Goal: Check status: Check status

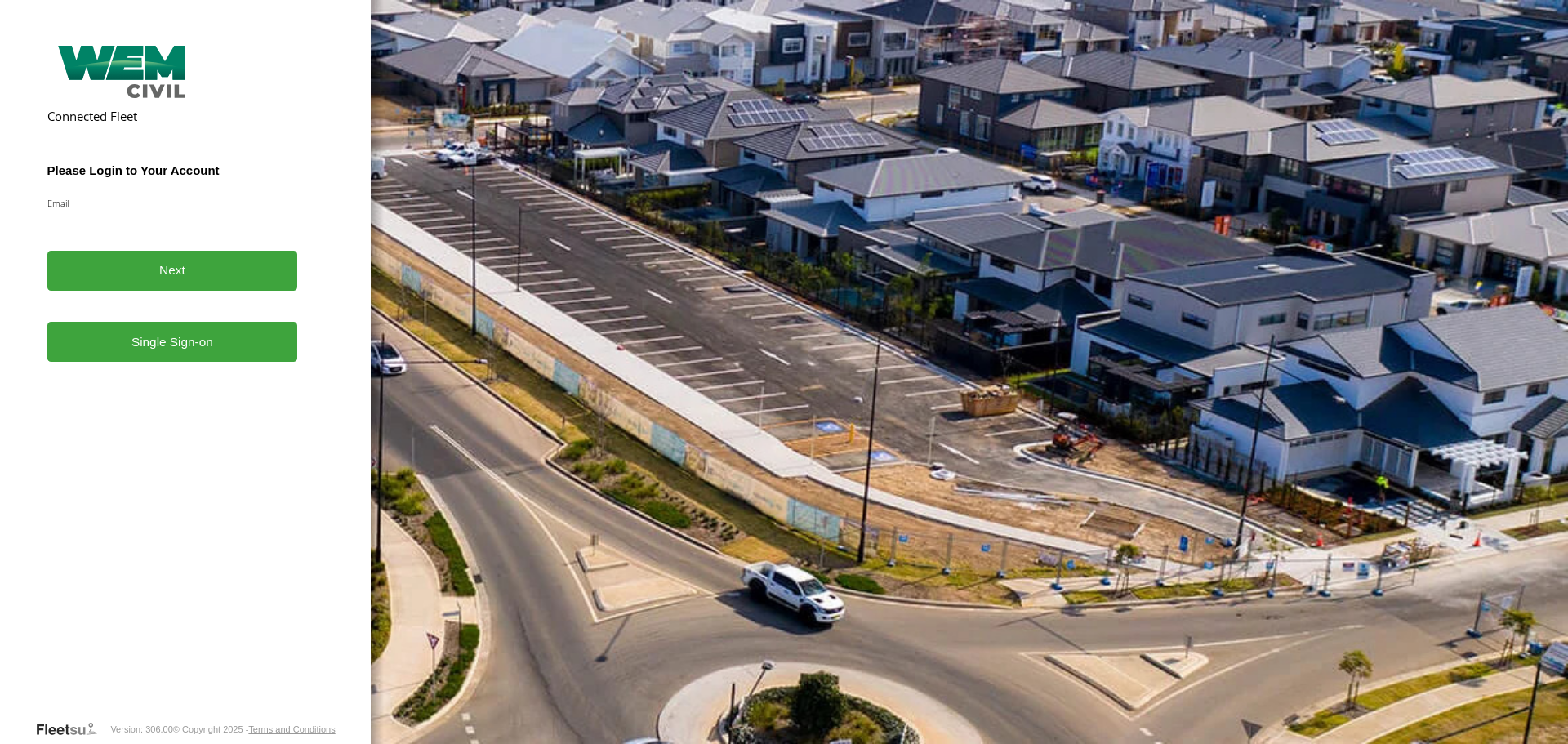
click at [177, 353] on link "Single Sign-on" at bounding box center [172, 341] width 251 height 40
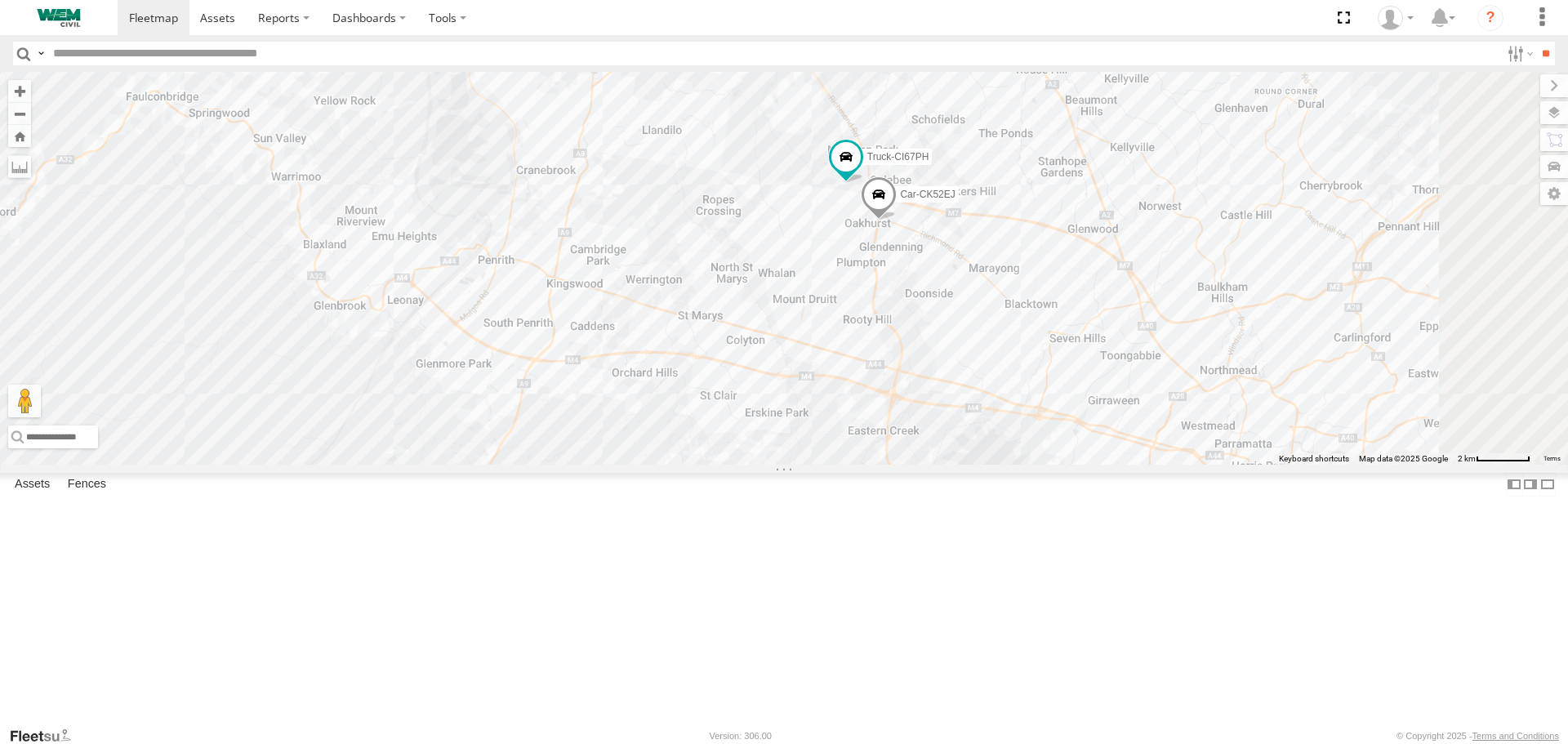
drag, startPoint x: 1113, startPoint y: 218, endPoint x: 1021, endPoint y: 347, distance: 158.4
click at [1021, 347] on div "Truck-FRO52R Car-CK52EJ Truck-CI67PH" at bounding box center [784, 268] width 1568 height 392
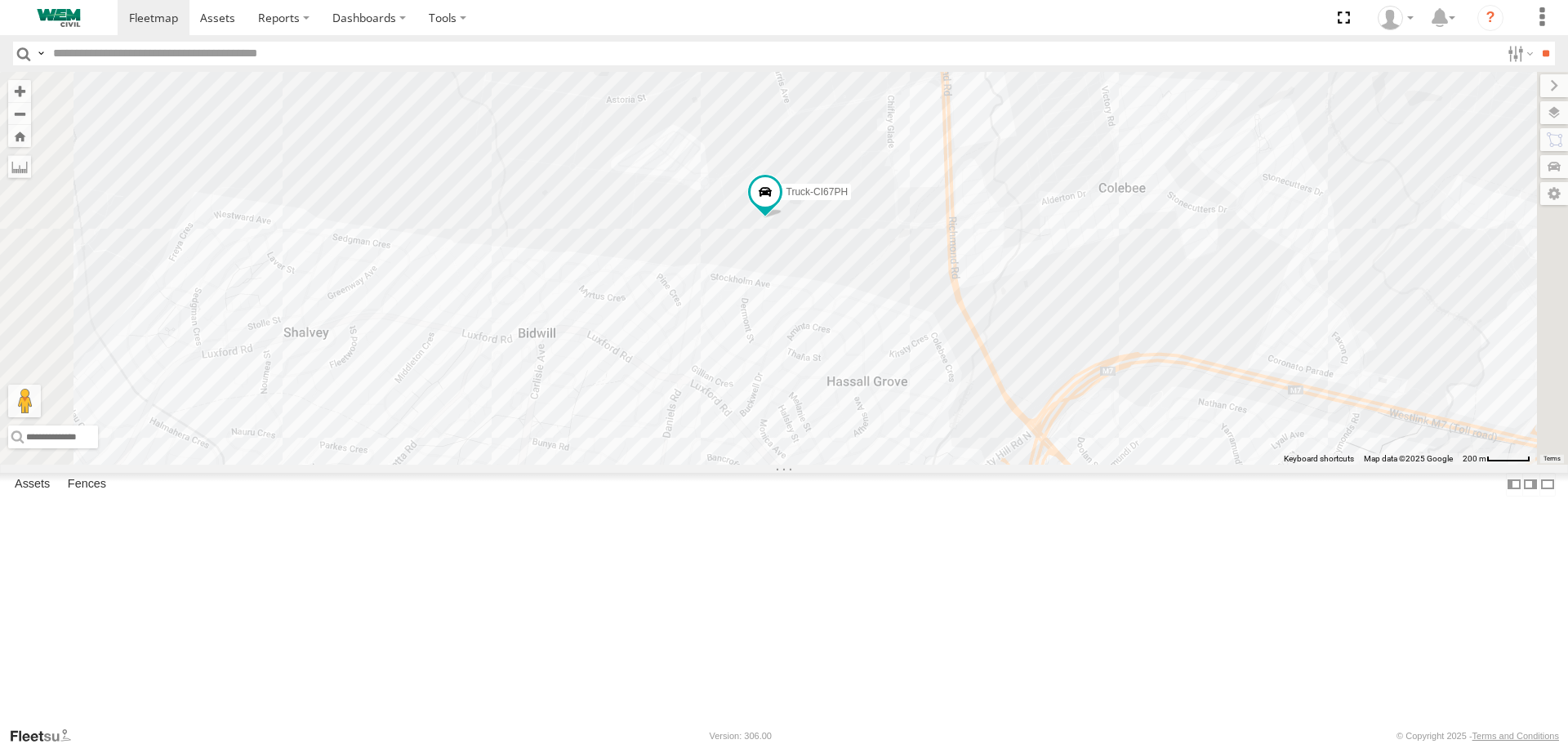
drag, startPoint x: 973, startPoint y: 236, endPoint x: 939, endPoint y: 362, distance: 130.5
click at [939, 362] on div "Truck-FRO52R Car-CK52EJ Truck-CI67PH" at bounding box center [784, 268] width 1568 height 392
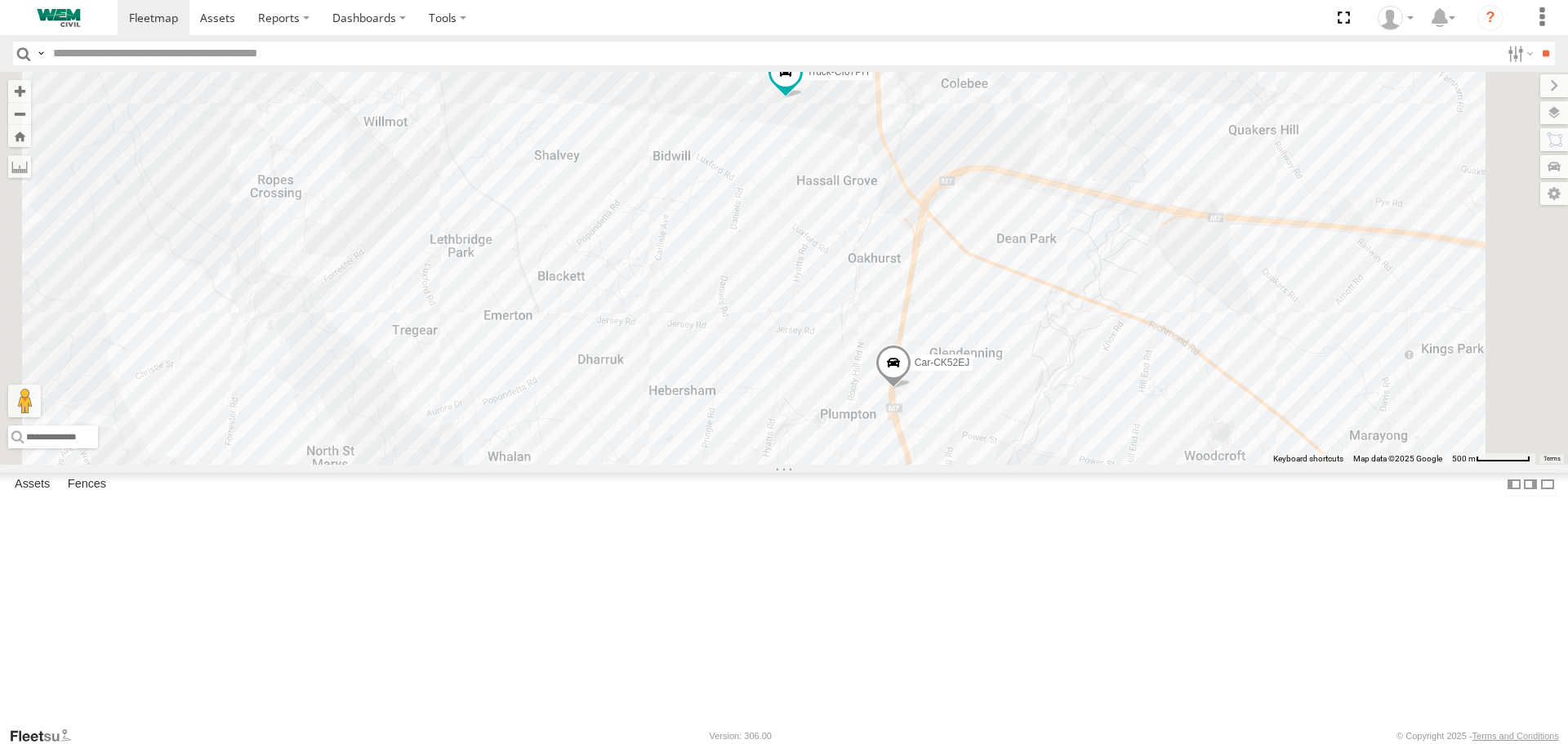
drag, startPoint x: 1150, startPoint y: 589, endPoint x: 1102, endPoint y: 448, distance: 148.9
click at [1098, 443] on div "Truck-FRO52R Car-CK52EJ Truck-CI67PH" at bounding box center [784, 268] width 1568 height 392
click at [800, 80] on span at bounding box center [786, 65] width 30 height 30
click at [808, 73] on label at bounding box center [792, 68] width 32 height 12
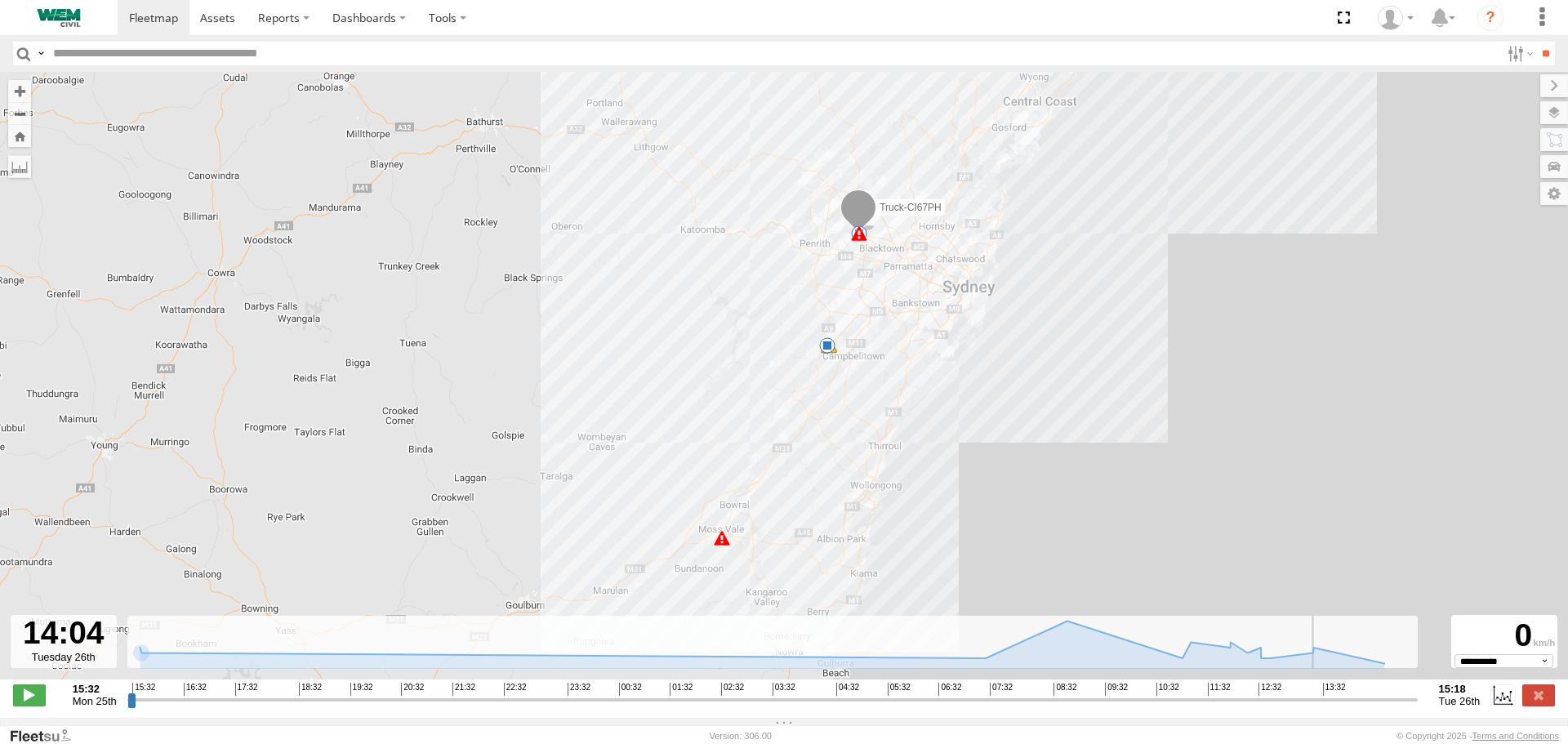
drag, startPoint x: 133, startPoint y: 705, endPoint x: 1346, endPoint y: 694, distance: 1213.0
type input "**********"
click at [1346, 694] on input "range" at bounding box center [773, 699] width 1291 height 15
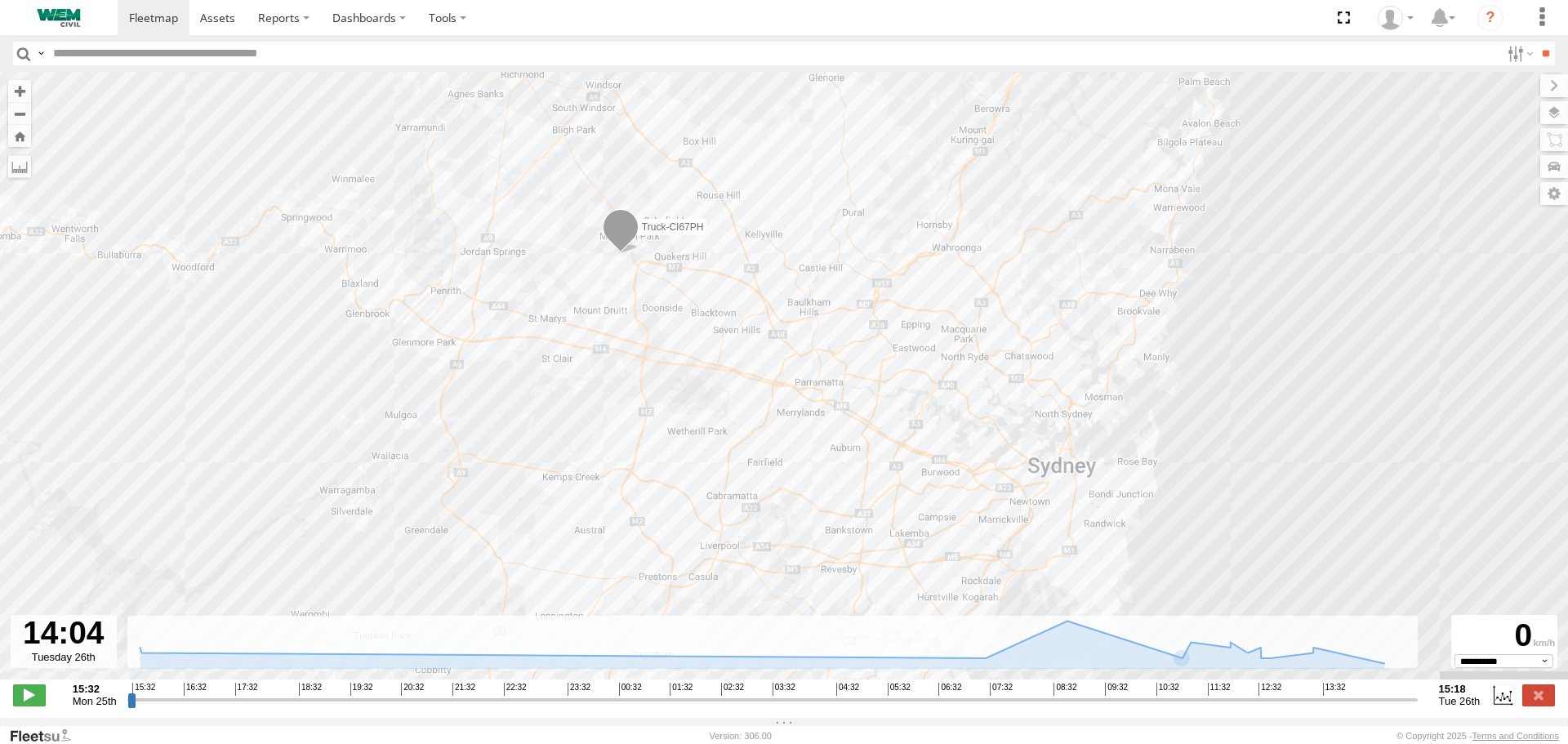
drag, startPoint x: 727, startPoint y: 165, endPoint x: 703, endPoint y: 421, distance: 257.1
click at [703, 420] on div "Truck-CI67PH 15:32 Mon 15:32 Mon 17:20 Mon 17:23 Mon" at bounding box center [784, 384] width 1568 height 625
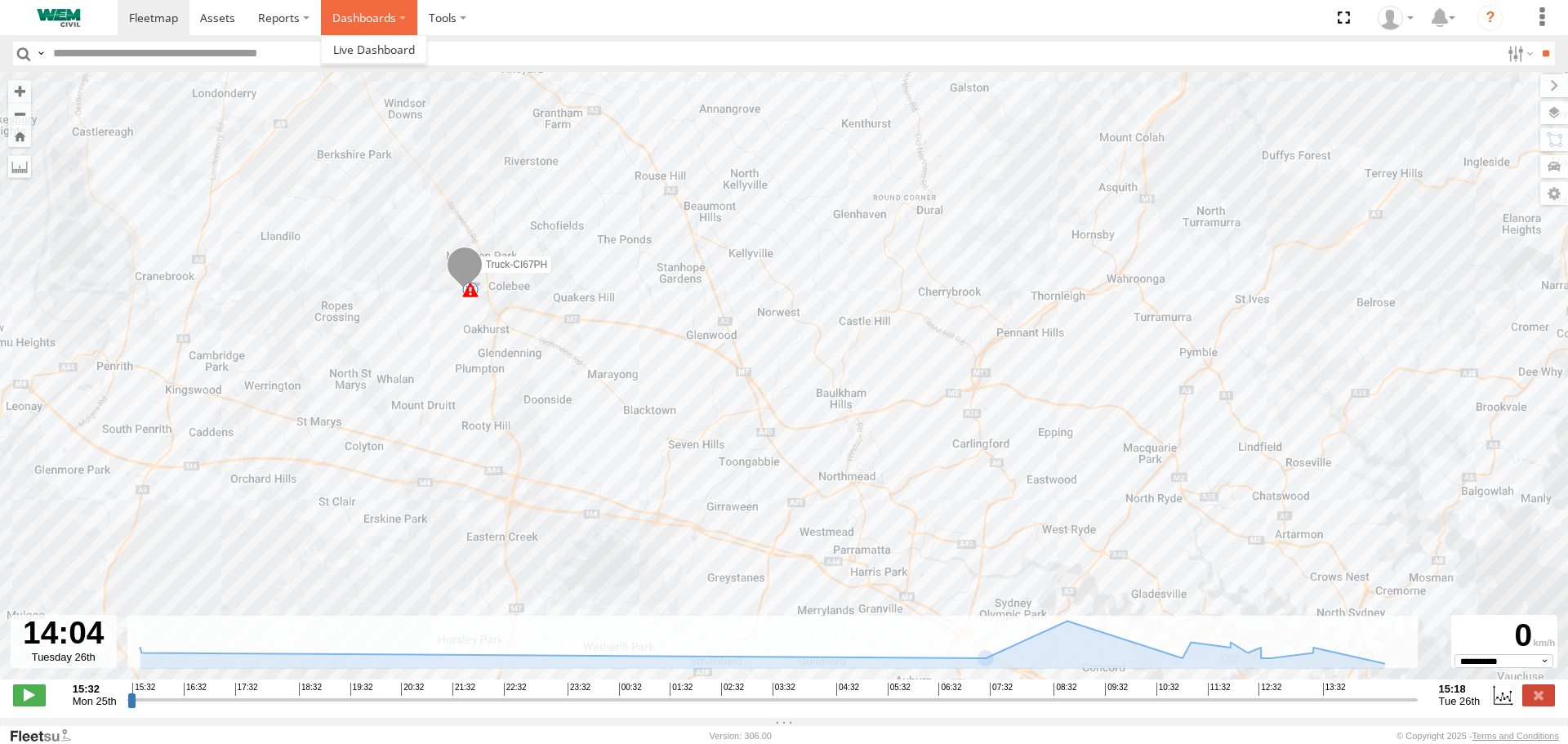
click at [358, 20] on label "Dashboards" at bounding box center [369, 18] width 96 height 35
click at [351, 46] on span at bounding box center [373, 49] width 82 height 15
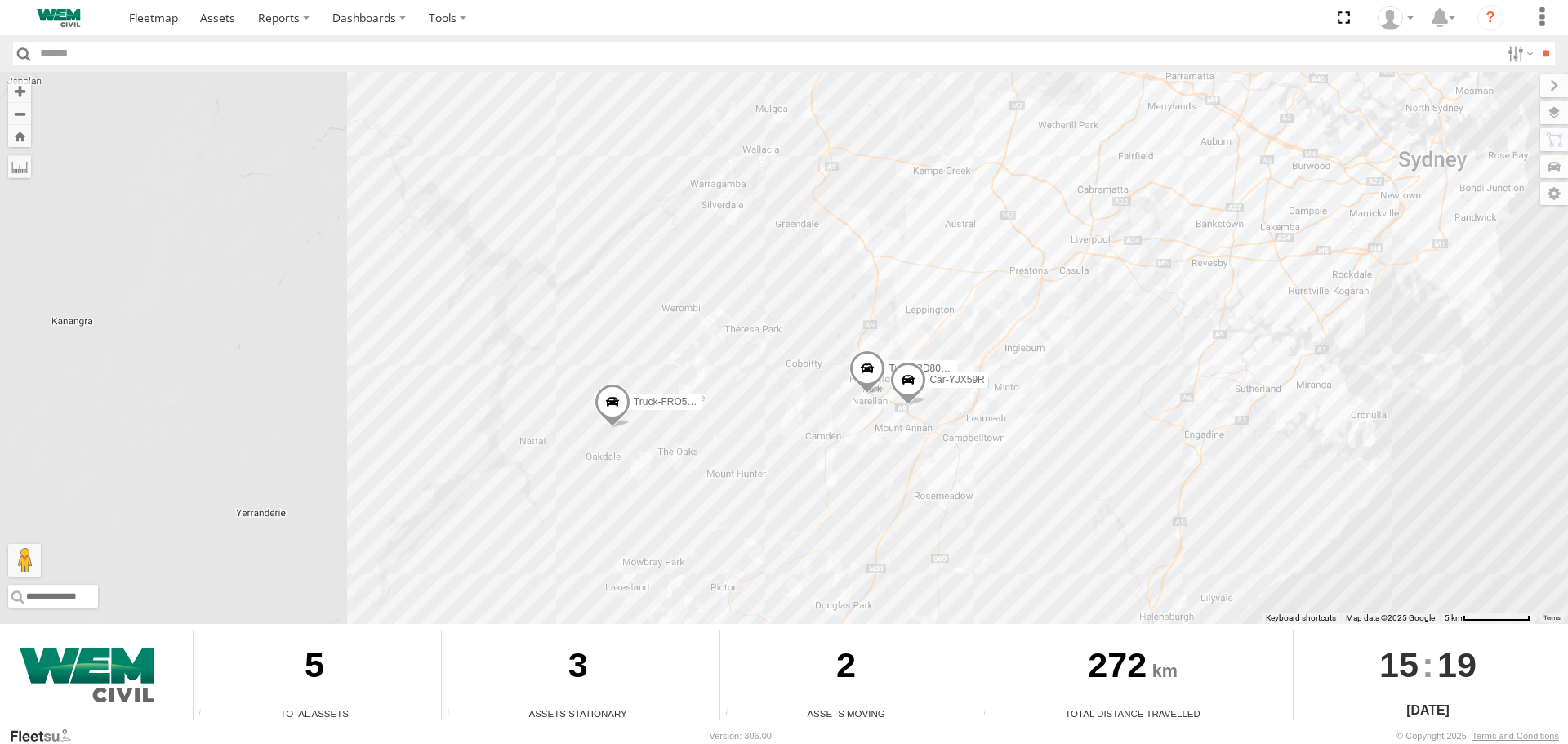
drag, startPoint x: 782, startPoint y: 500, endPoint x: 808, endPoint y: 339, distance: 163.1
click at [808, 339] on div "Car-CK52EJ Car-YJX59R Truck-FRO52R Truck-CI67PH Truck-BD80MD" at bounding box center [784, 348] width 1568 height 552
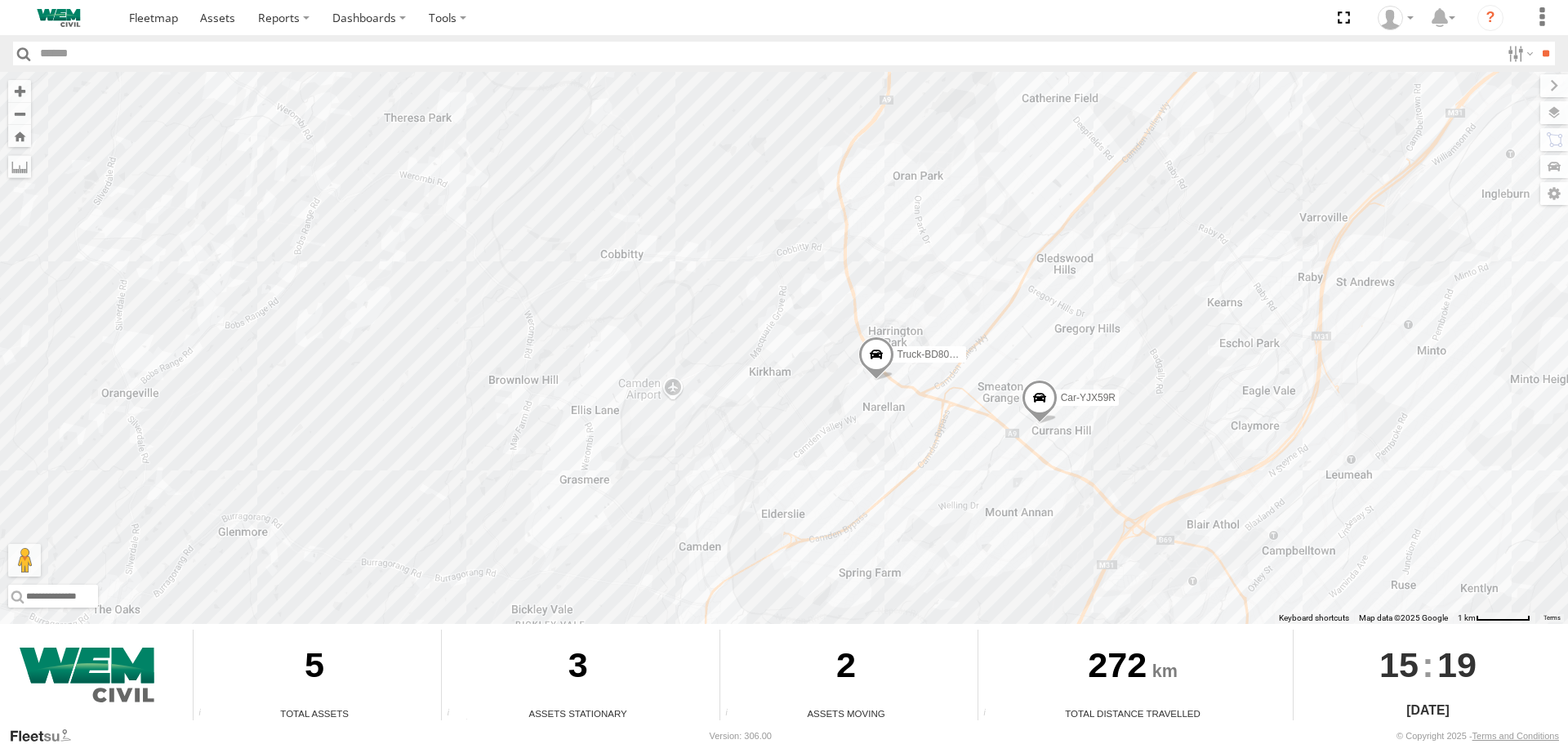
drag, startPoint x: 858, startPoint y: 338, endPoint x: 679, endPoint y: 334, distance: 179.0
click at [679, 334] on div "Car-CK52EJ Car-YJX59R Truck-FRO52R Truck-CI67PH Truck-BD80MD" at bounding box center [784, 348] width 1568 height 552
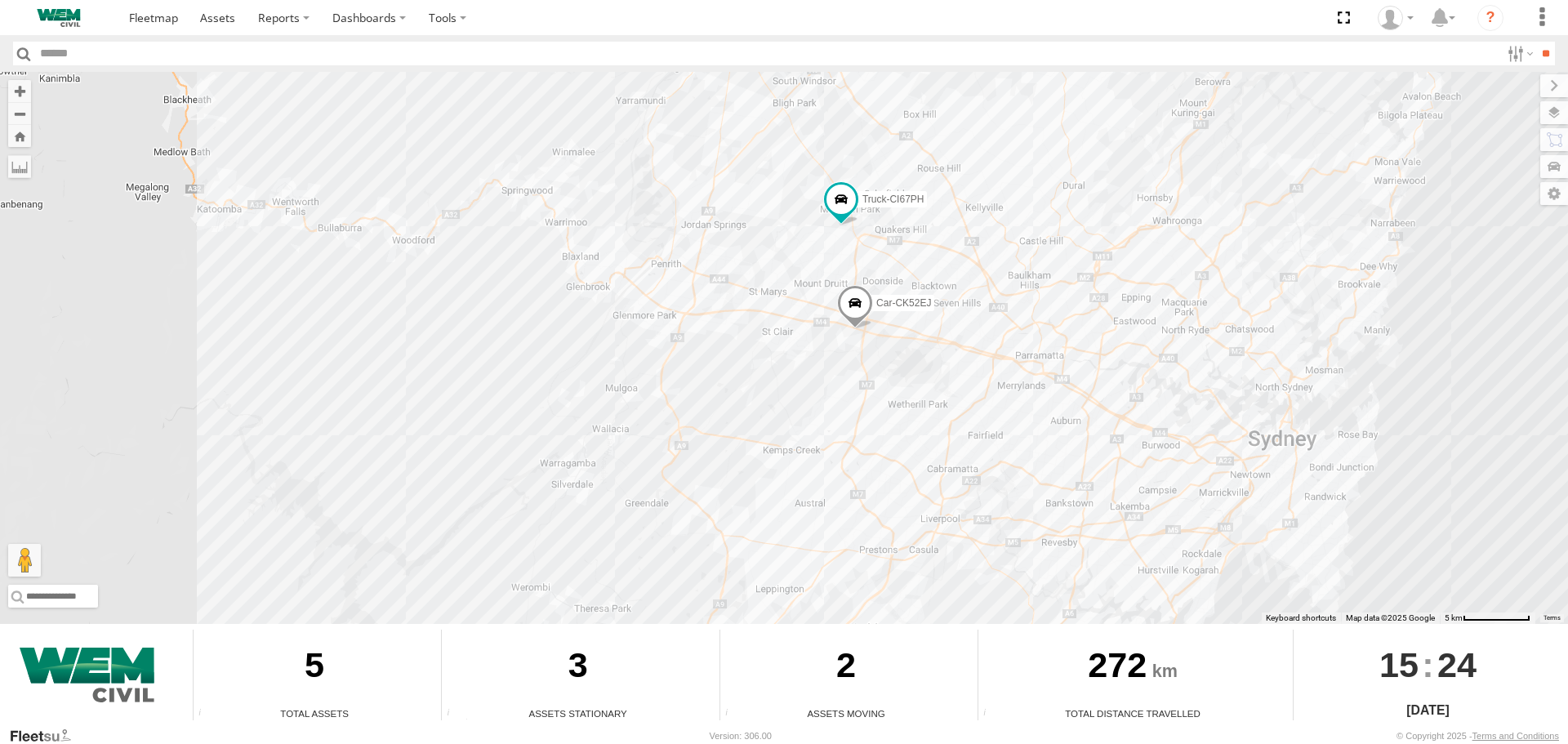
drag, startPoint x: 825, startPoint y: 200, endPoint x: 683, endPoint y: 326, distance: 189.8
click at [697, 321] on div "Car-CK52EJ Car-YJX59R Truck-FRO52R Truck-CI67PH Truck-BD80MD" at bounding box center [784, 348] width 1568 height 552
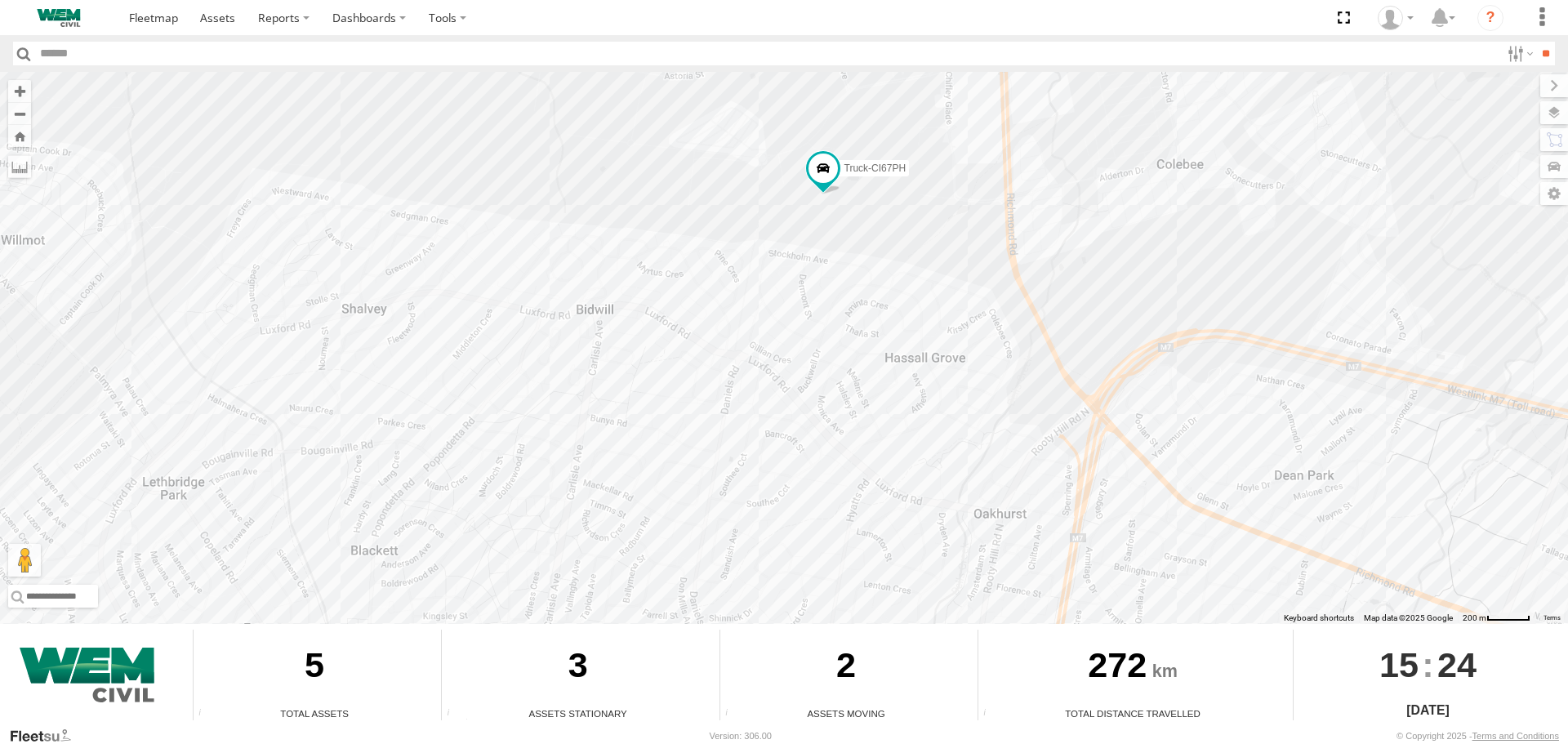
drag, startPoint x: 827, startPoint y: 220, endPoint x: 732, endPoint y: 358, distance: 167.5
click at [732, 358] on div "Car-CK52EJ Car-YJX59R Truck-FRO52R Truck-CI67PH Truck-BD80MD" at bounding box center [784, 348] width 1568 height 552
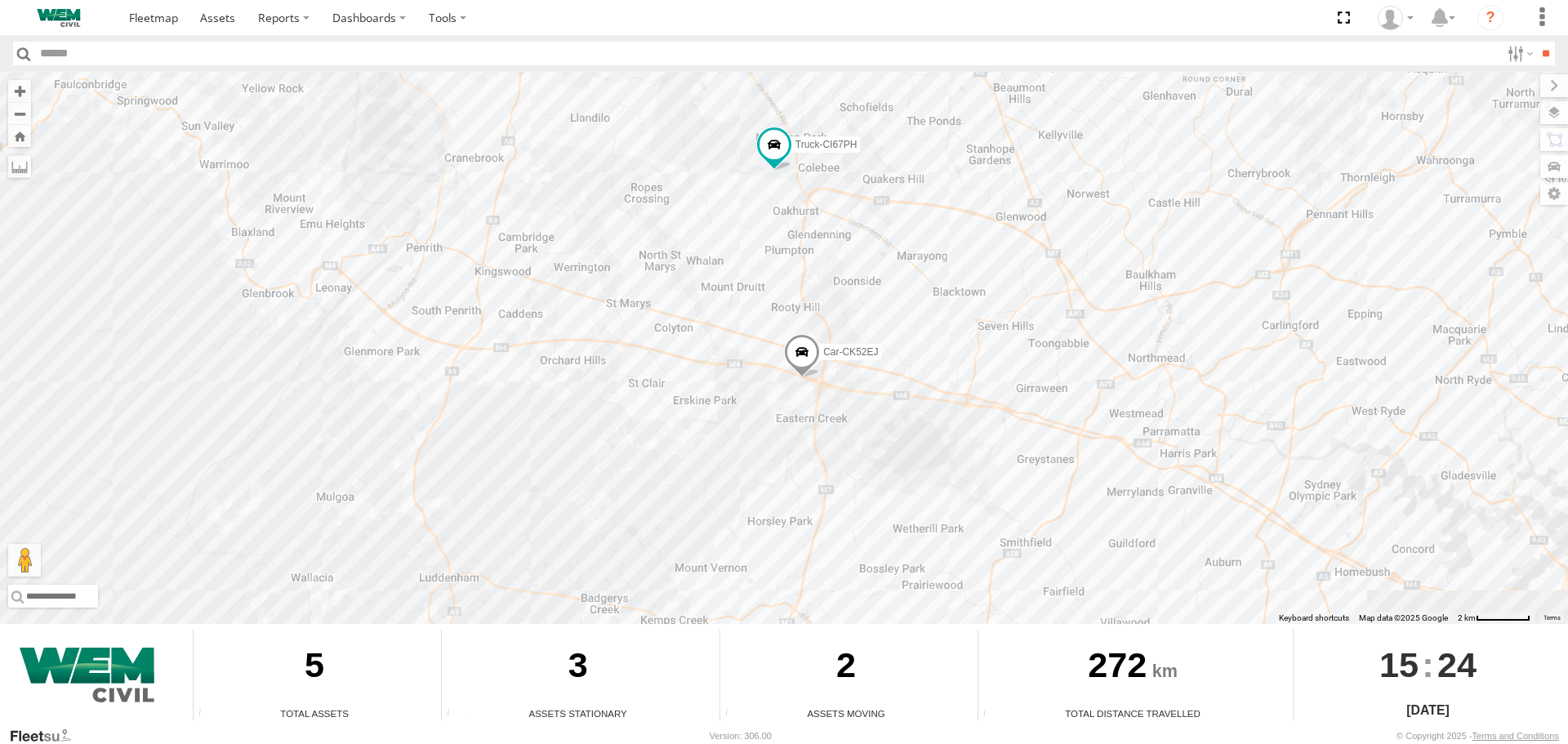
drag, startPoint x: 742, startPoint y: 430, endPoint x: 734, endPoint y: 258, distance: 172.2
click at [734, 258] on div "Car-CK52EJ Car-YJX59R Truck-FRO52R Truck-CI67PH Truck-BD80MD" at bounding box center [784, 348] width 1568 height 552
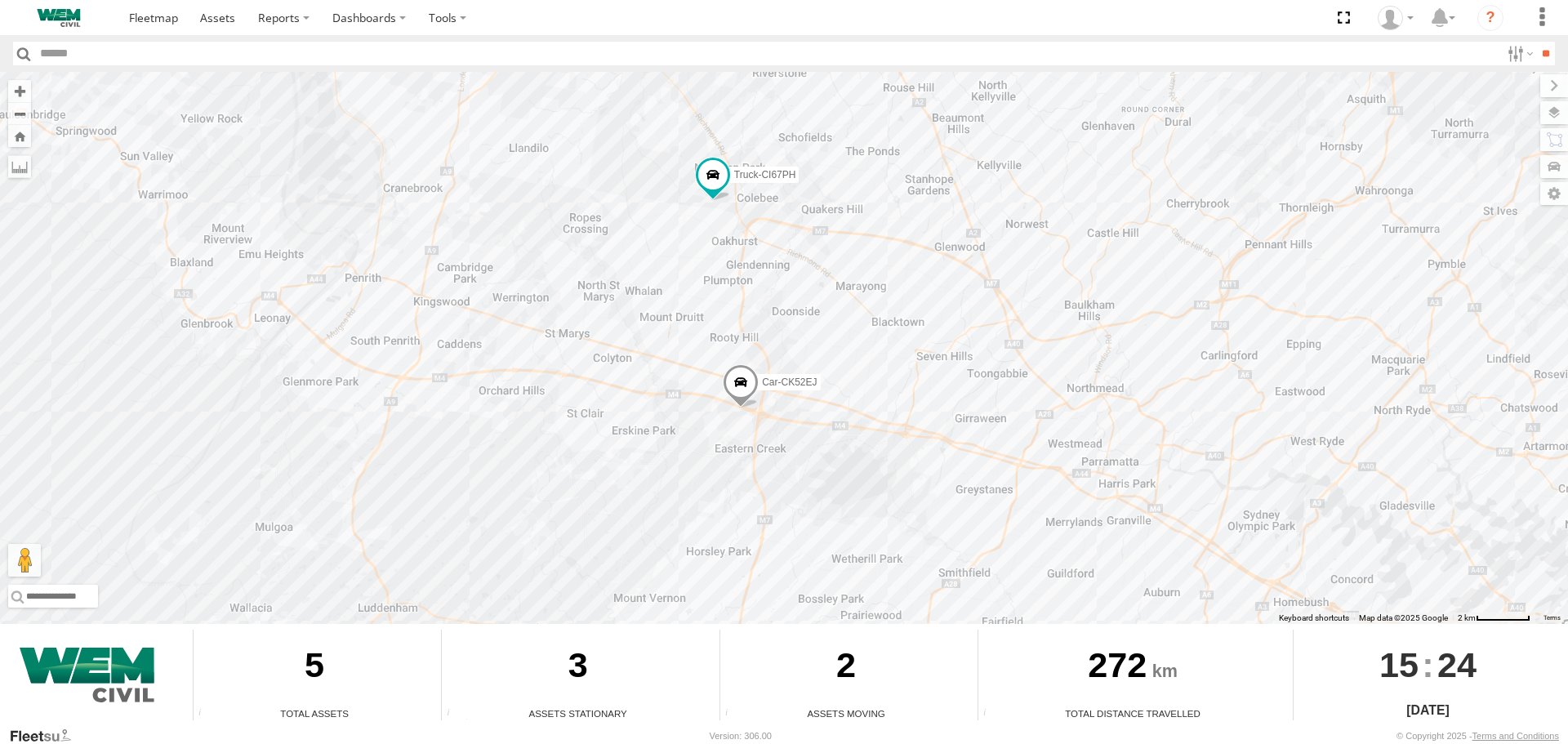
drag, startPoint x: 700, startPoint y: 303, endPoint x: 696, endPoint y: 470, distance: 167.0
click at [696, 470] on div "Car-CK52EJ Car-YJX59R Truck-FRO52R Truck-CI67PH Truck-BD80MD" at bounding box center [784, 348] width 1568 height 552
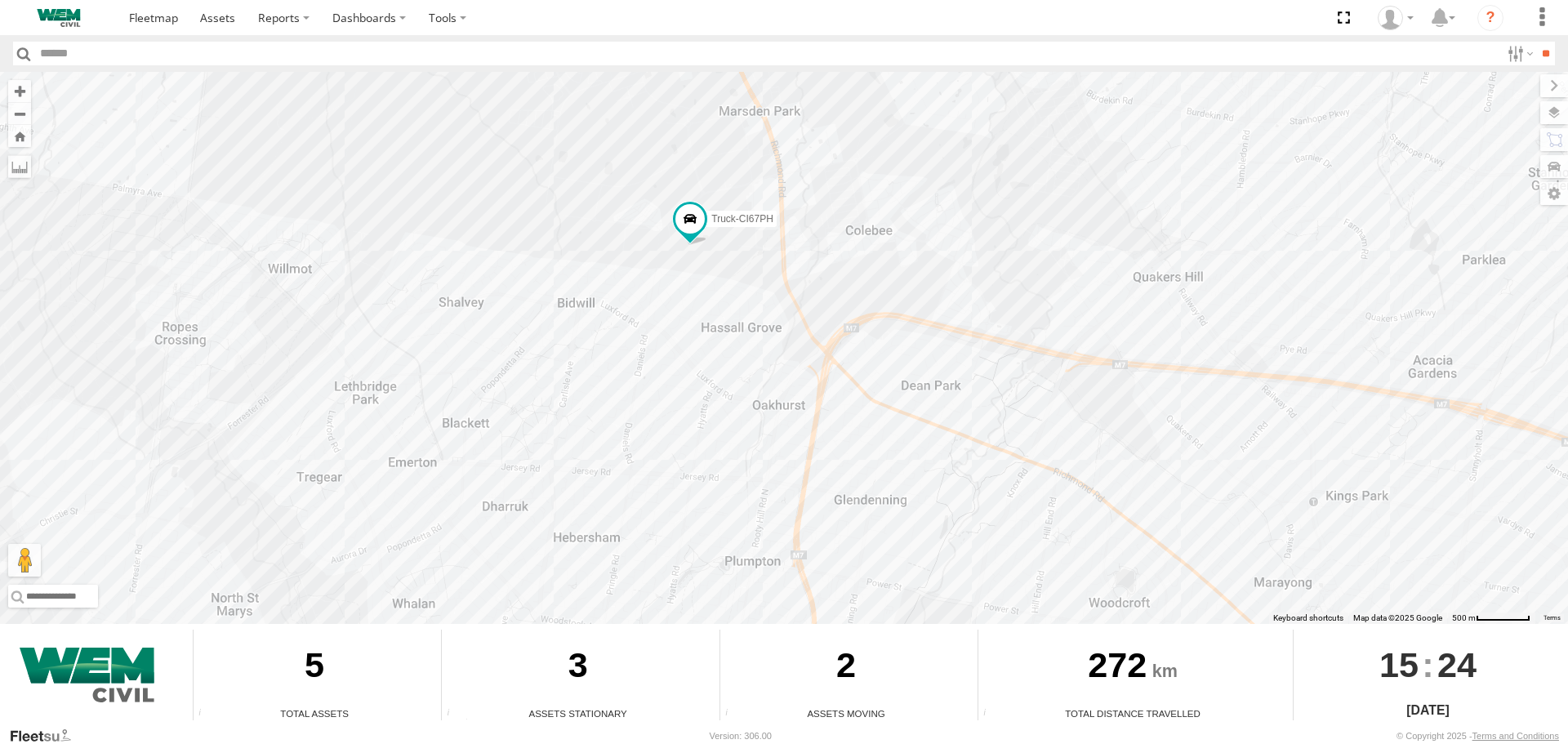
drag, startPoint x: 696, startPoint y: 321, endPoint x: 692, endPoint y: 371, distance: 50.2
click at [692, 371] on div "Car-CK52EJ Car-YJX59R Truck-FRO52R Truck-CI67PH Truck-BD80MD" at bounding box center [784, 348] width 1568 height 552
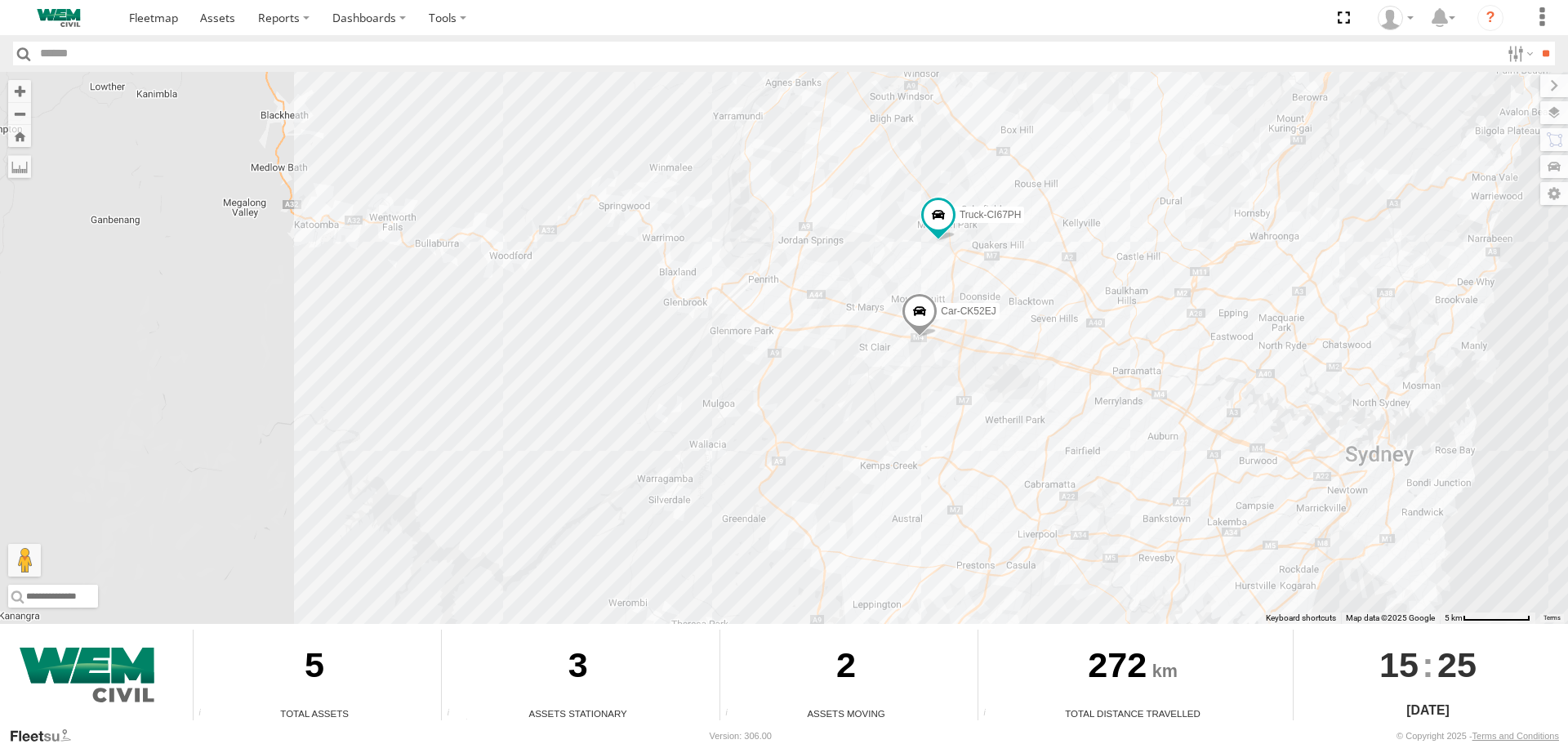
drag, startPoint x: 818, startPoint y: 187, endPoint x: 782, endPoint y: 309, distance: 127.2
click at [782, 309] on div "Car-CK52EJ Car-YJX59R Truck-FRO52R Truck-CI67PH Truck-BD80MD" at bounding box center [784, 348] width 1568 height 552
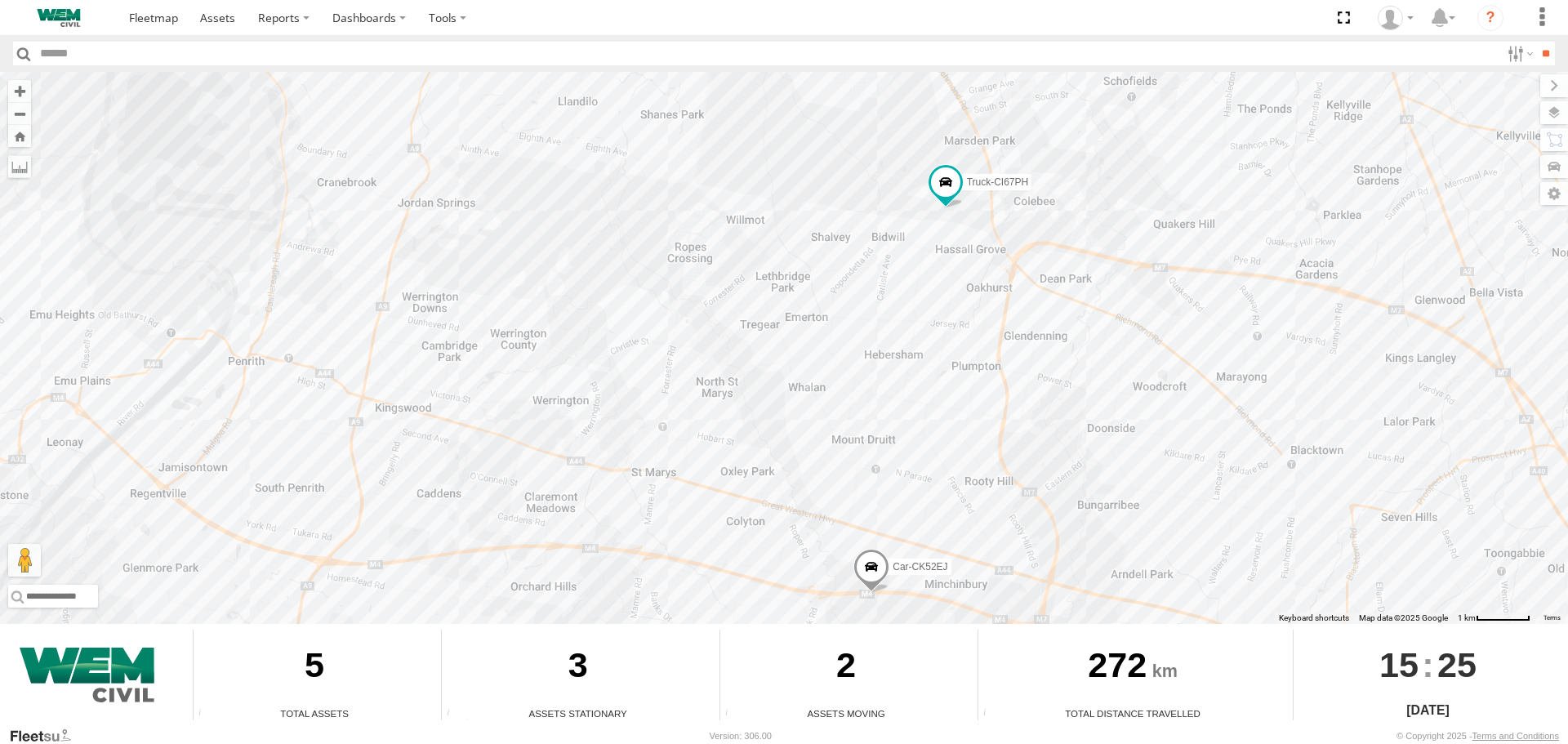
drag, startPoint x: 896, startPoint y: 275, endPoint x: 844, endPoint y: 344, distance: 86.4
click at [844, 344] on div "Car-CK52EJ Car-YJX59R Truck-FRO52R Truck-CI67PH Truck-BD80MD" at bounding box center [784, 348] width 1568 height 552
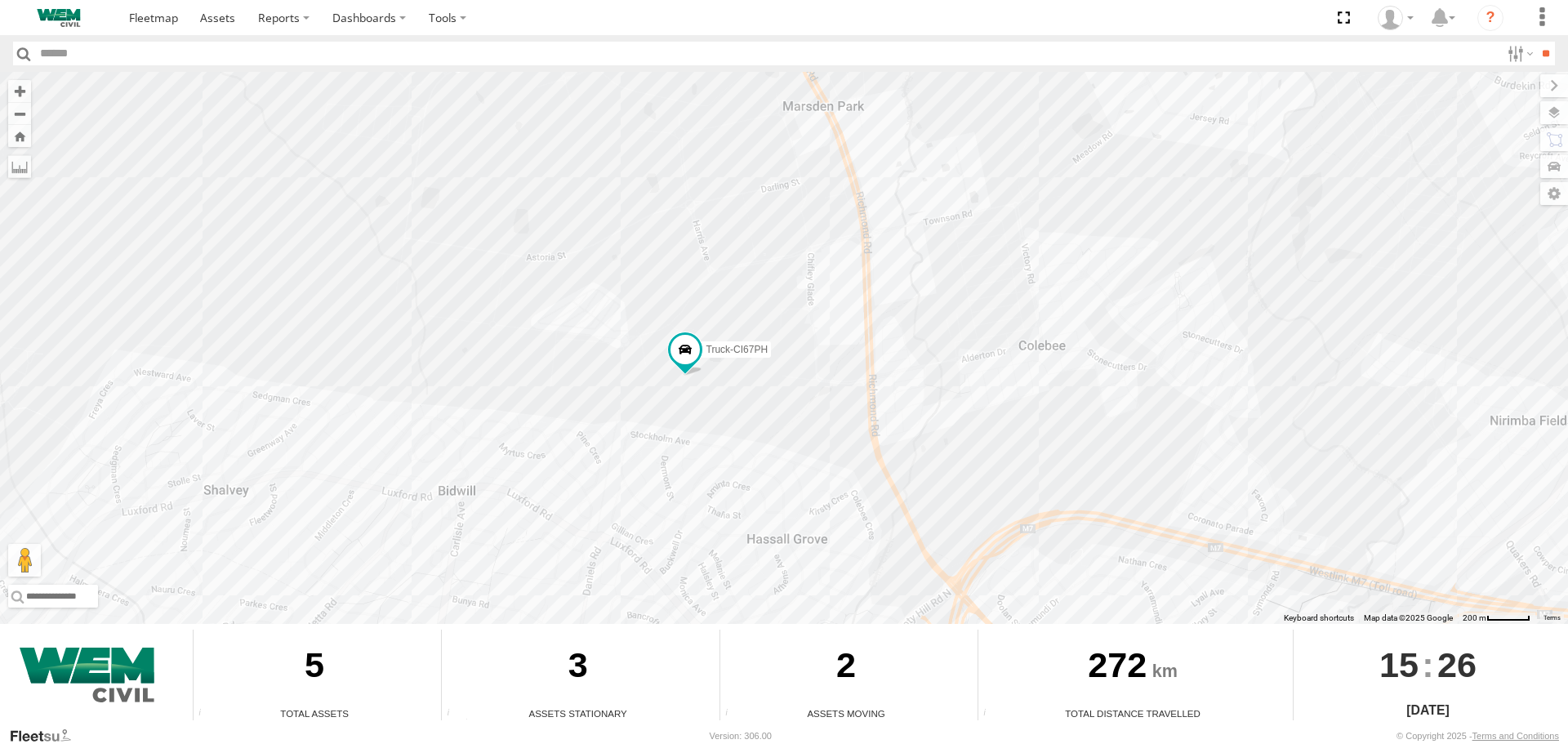
drag, startPoint x: 874, startPoint y: 292, endPoint x: 689, endPoint y: 461, distance: 250.6
click at [688, 461] on div "Car-CK52EJ Car-YJX59R Truck-FRO52R Truck-CI67PH Truck-BD80MD" at bounding box center [784, 348] width 1568 height 552
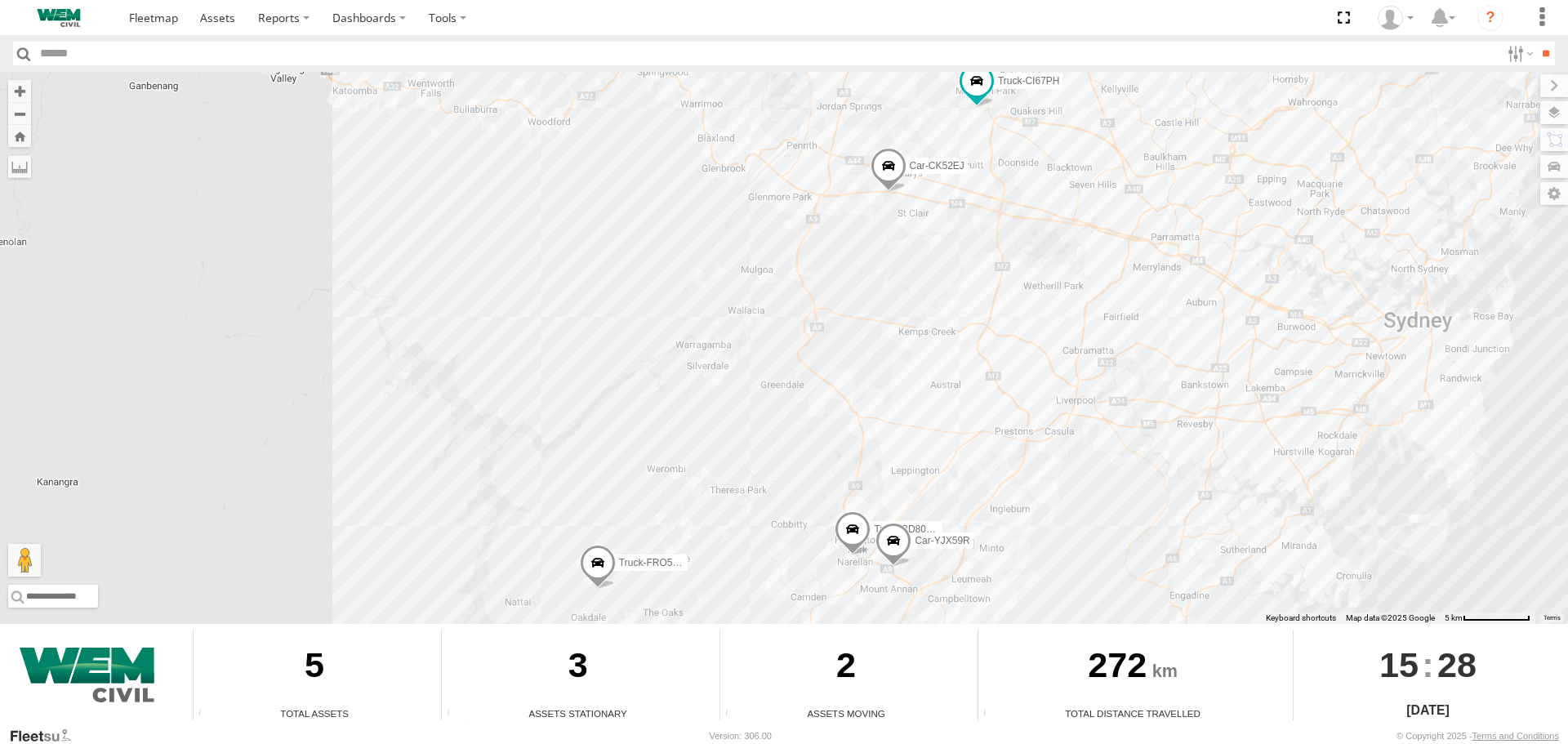
click at [602, 561] on span at bounding box center [597, 568] width 36 height 44
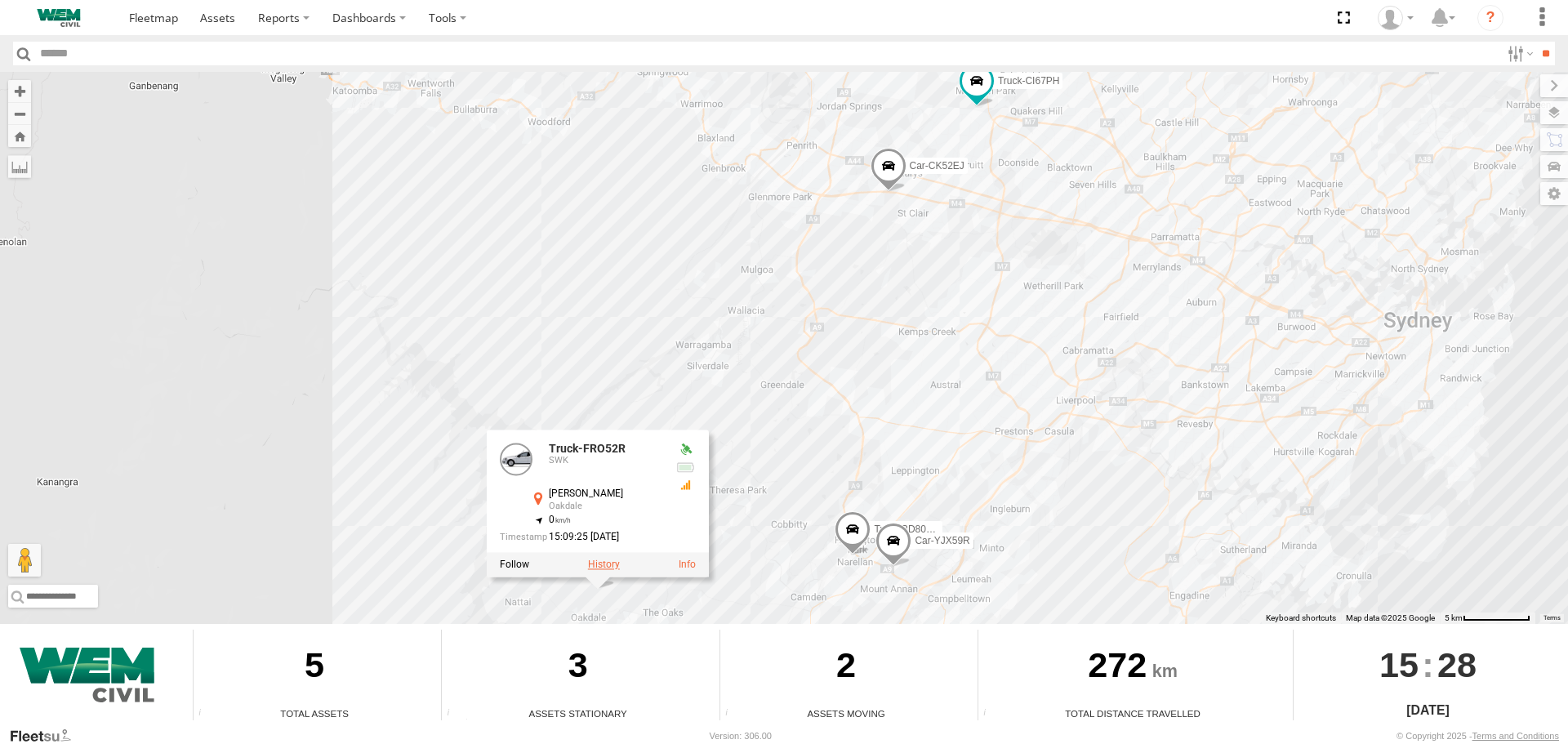
click at [599, 565] on label at bounding box center [604, 565] width 32 height 12
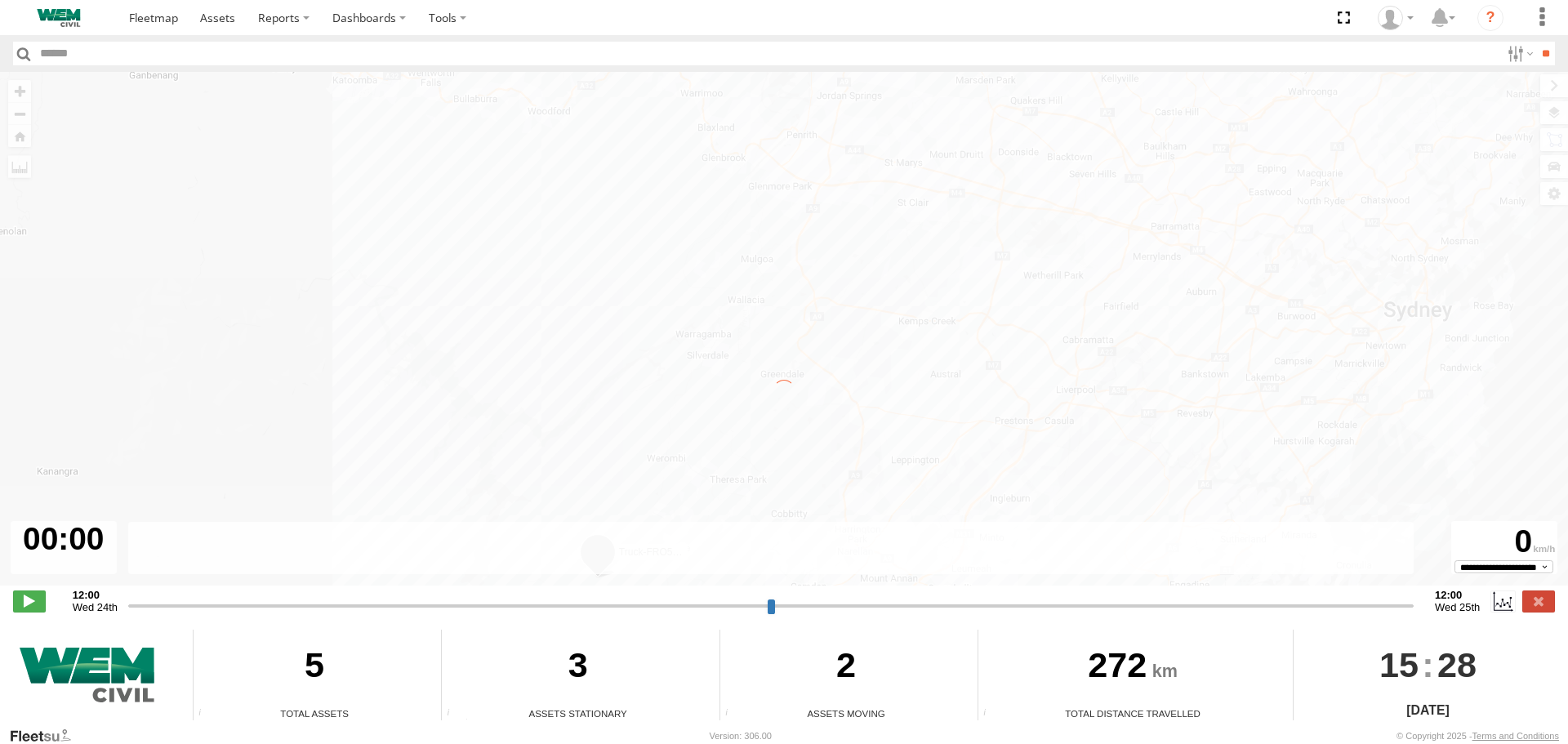
type input "**********"
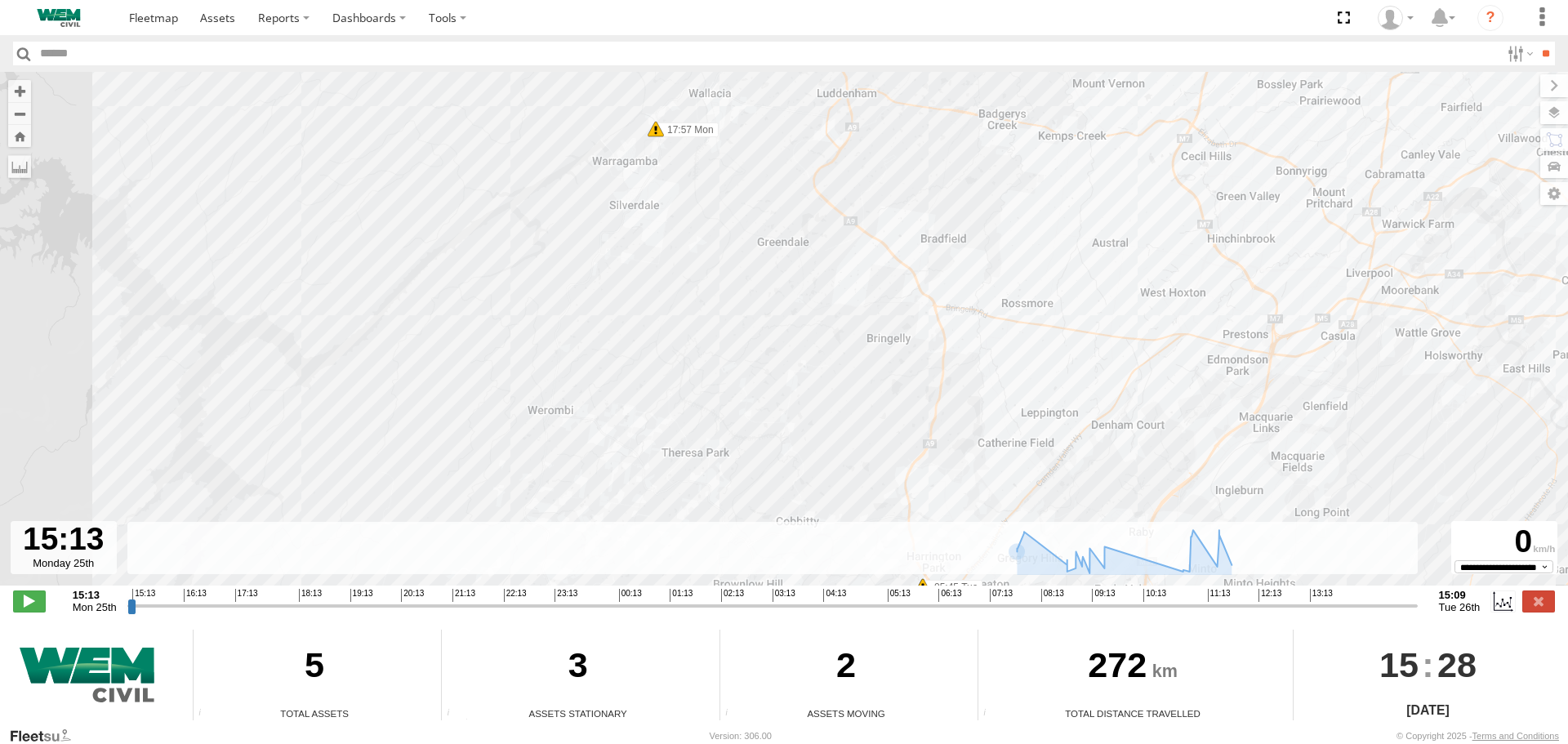
drag, startPoint x: 761, startPoint y: 392, endPoint x: 836, endPoint y: 85, distance: 316.0
click at [835, 86] on div "Truck-FRO52R 17:10 Mon 17:29 Mon 17:42 Mon 17:57 Mon 18:30 Mon 14:38 Tue 14:57 …" at bounding box center [784, 337] width 1568 height 530
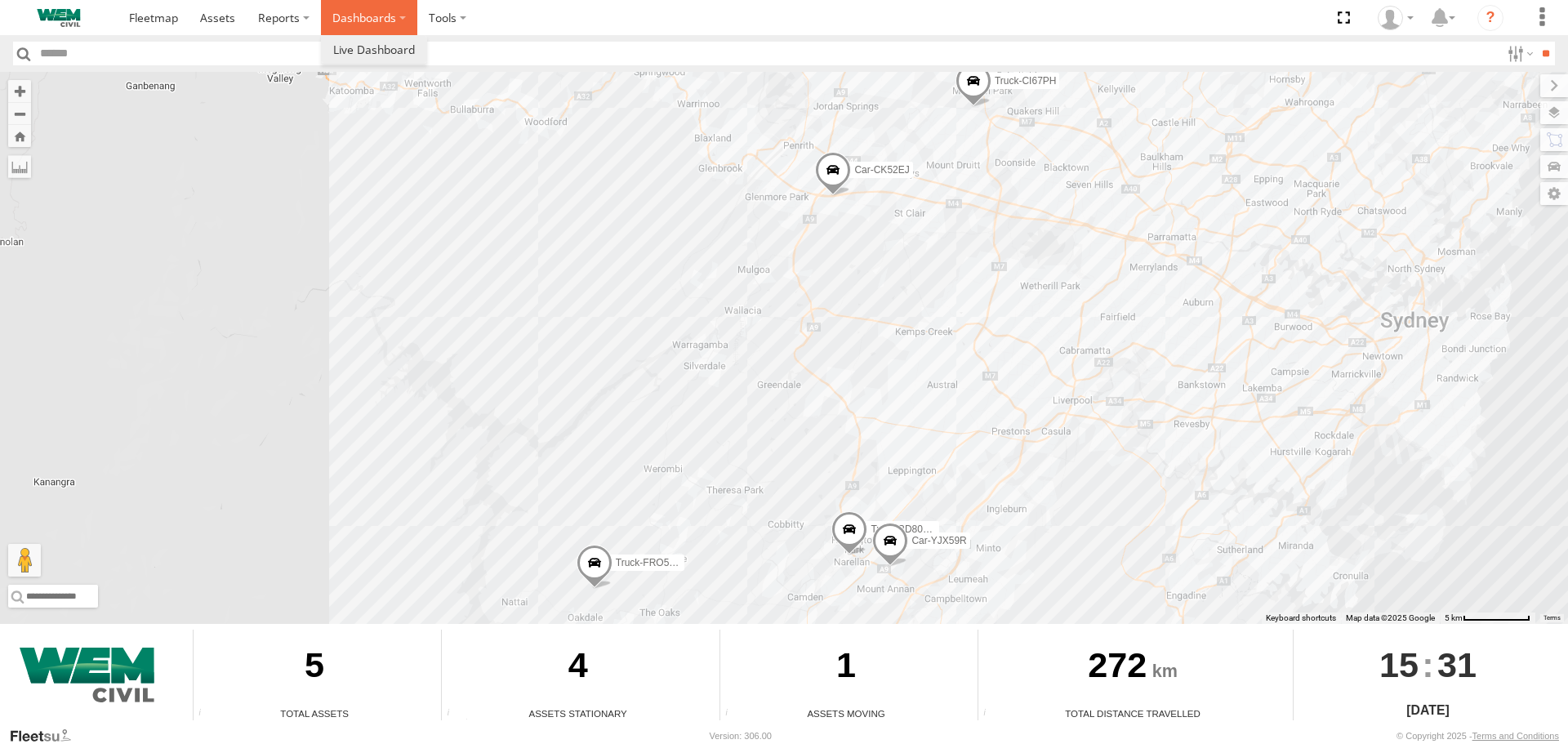
click at [362, 13] on label "Dashboards" at bounding box center [369, 18] width 96 height 35
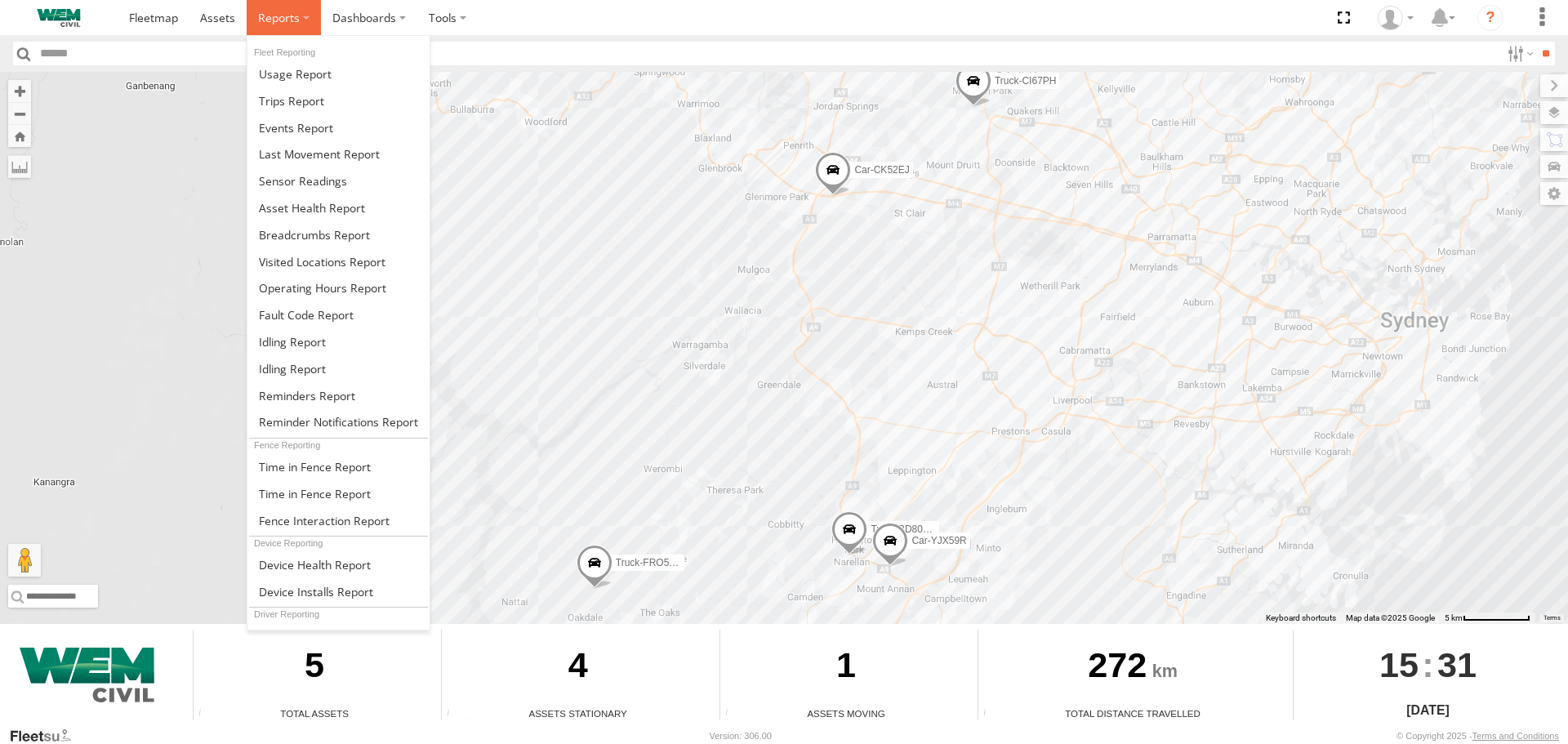
click at [264, 12] on span at bounding box center [279, 18] width 41 height 15
click at [327, 247] on link at bounding box center [339, 235] width 182 height 27
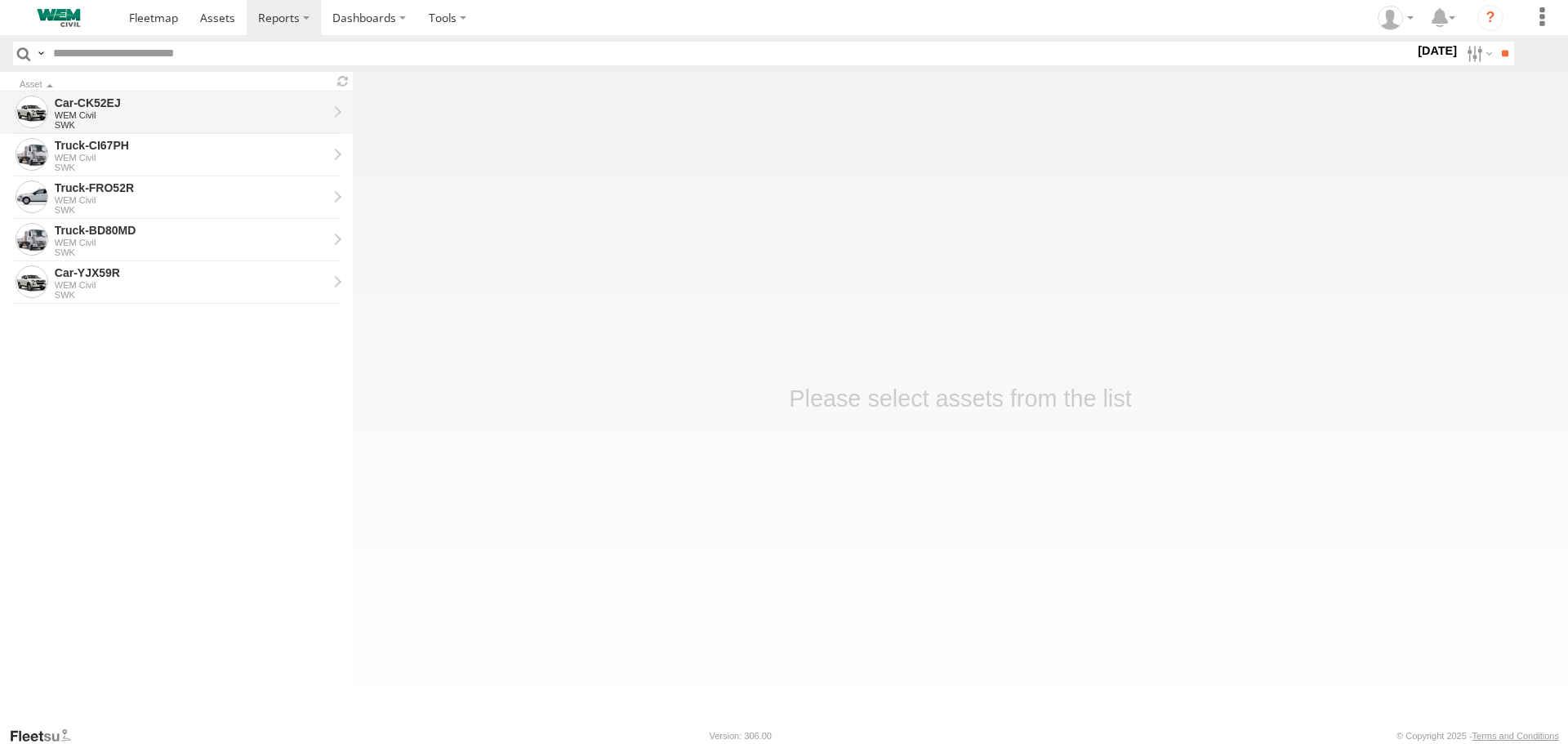
click at [95, 108] on div "Car-CK52EJ" at bounding box center [191, 102] width 273 height 14
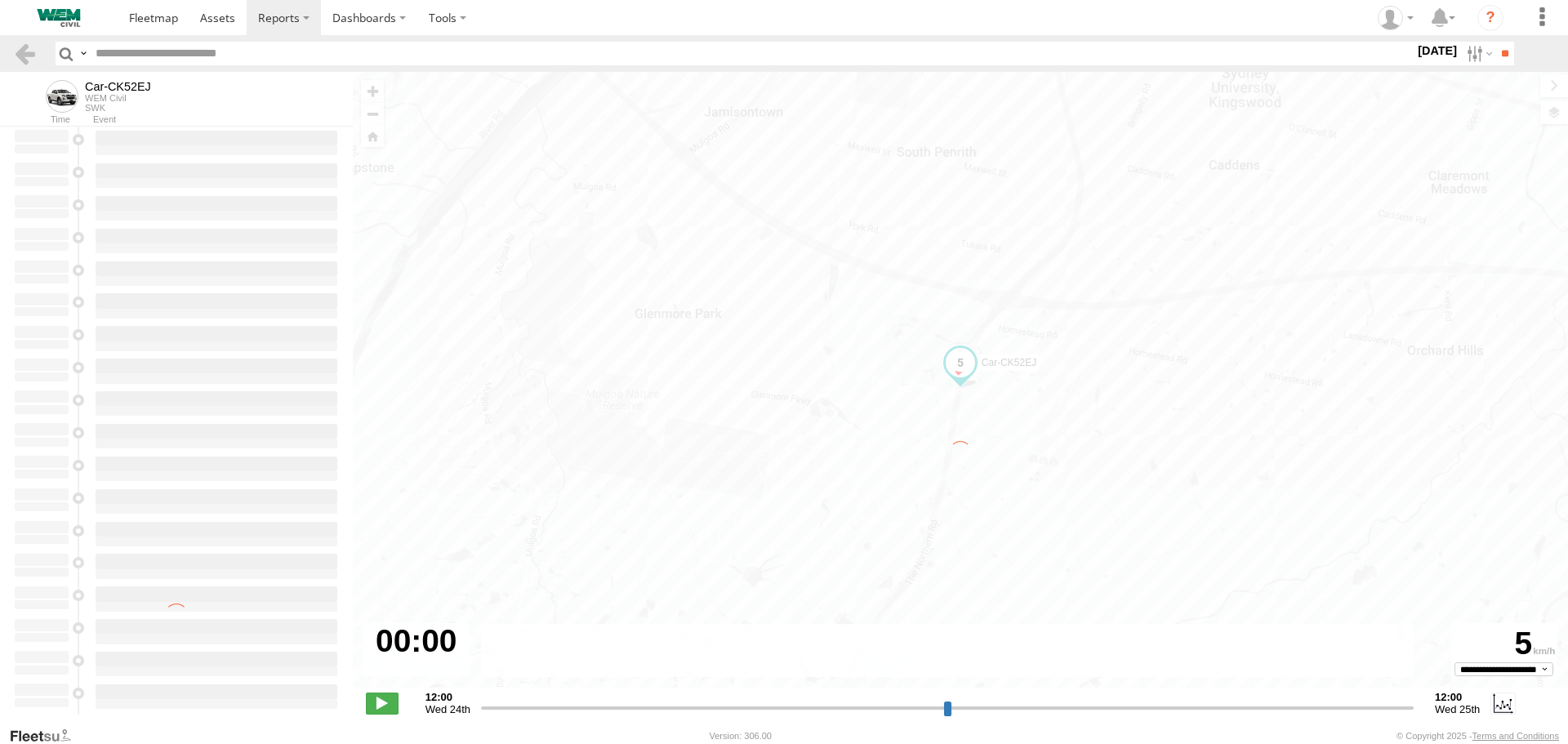
type input "**********"
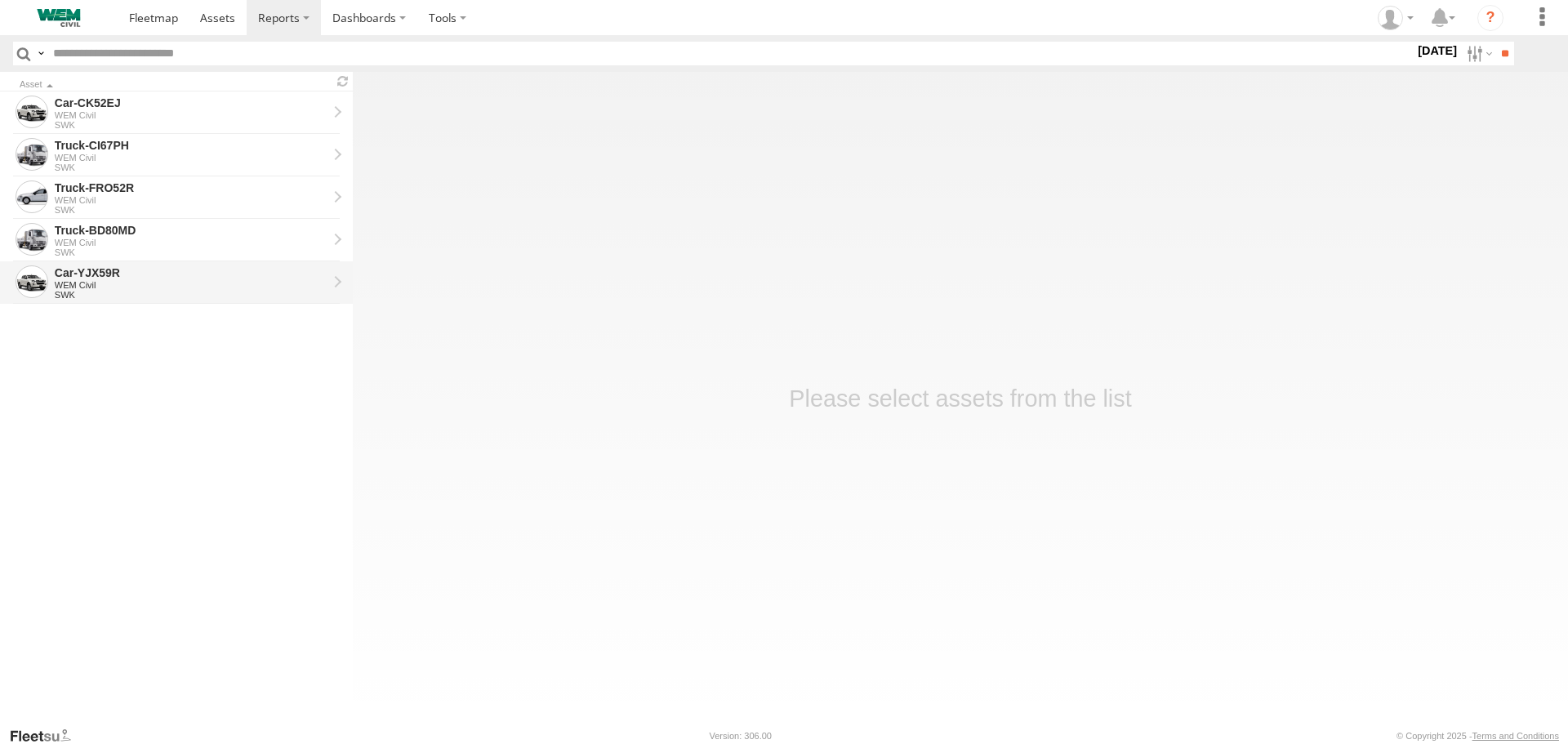
click at [92, 284] on div "WEM Civil" at bounding box center [191, 285] width 273 height 10
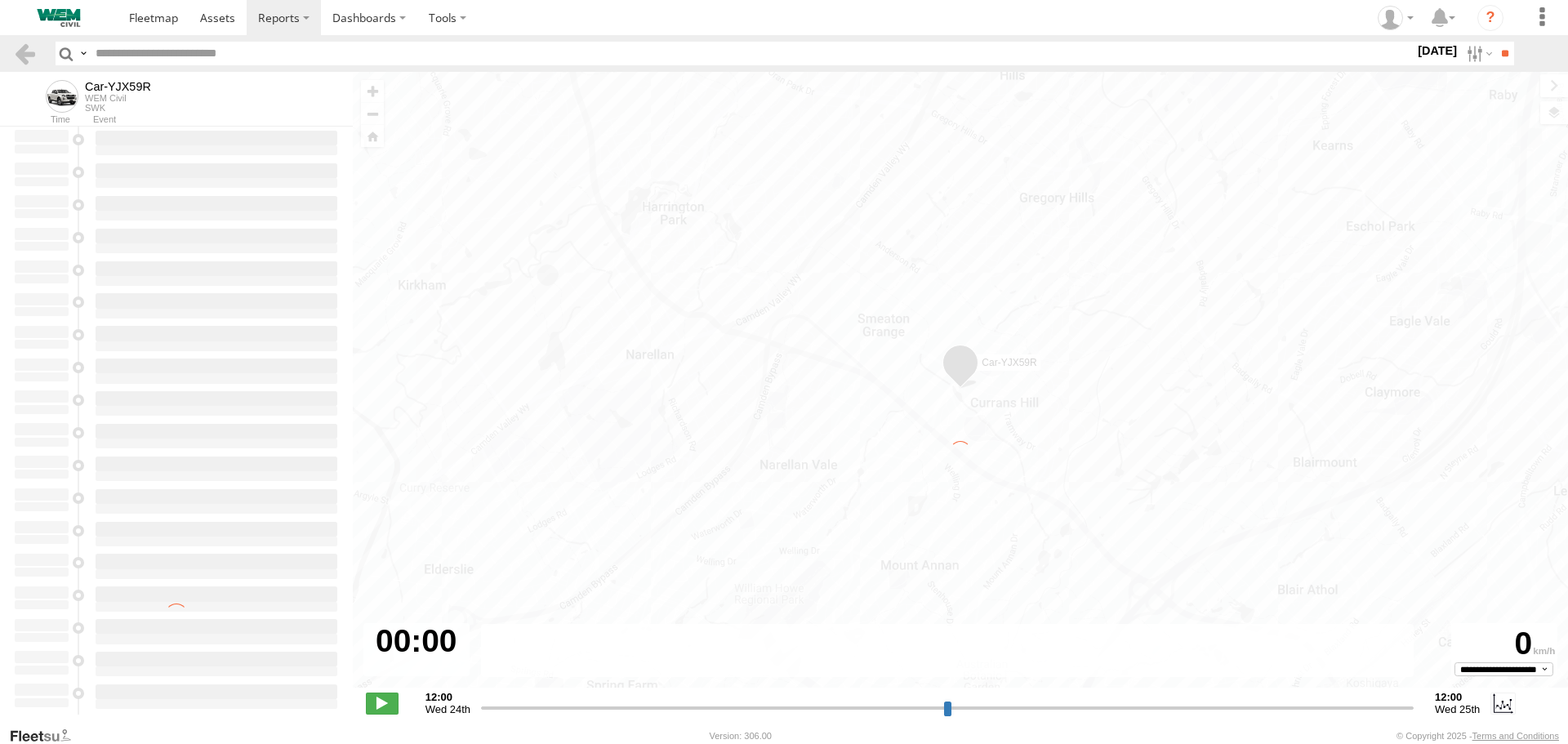
type input "**********"
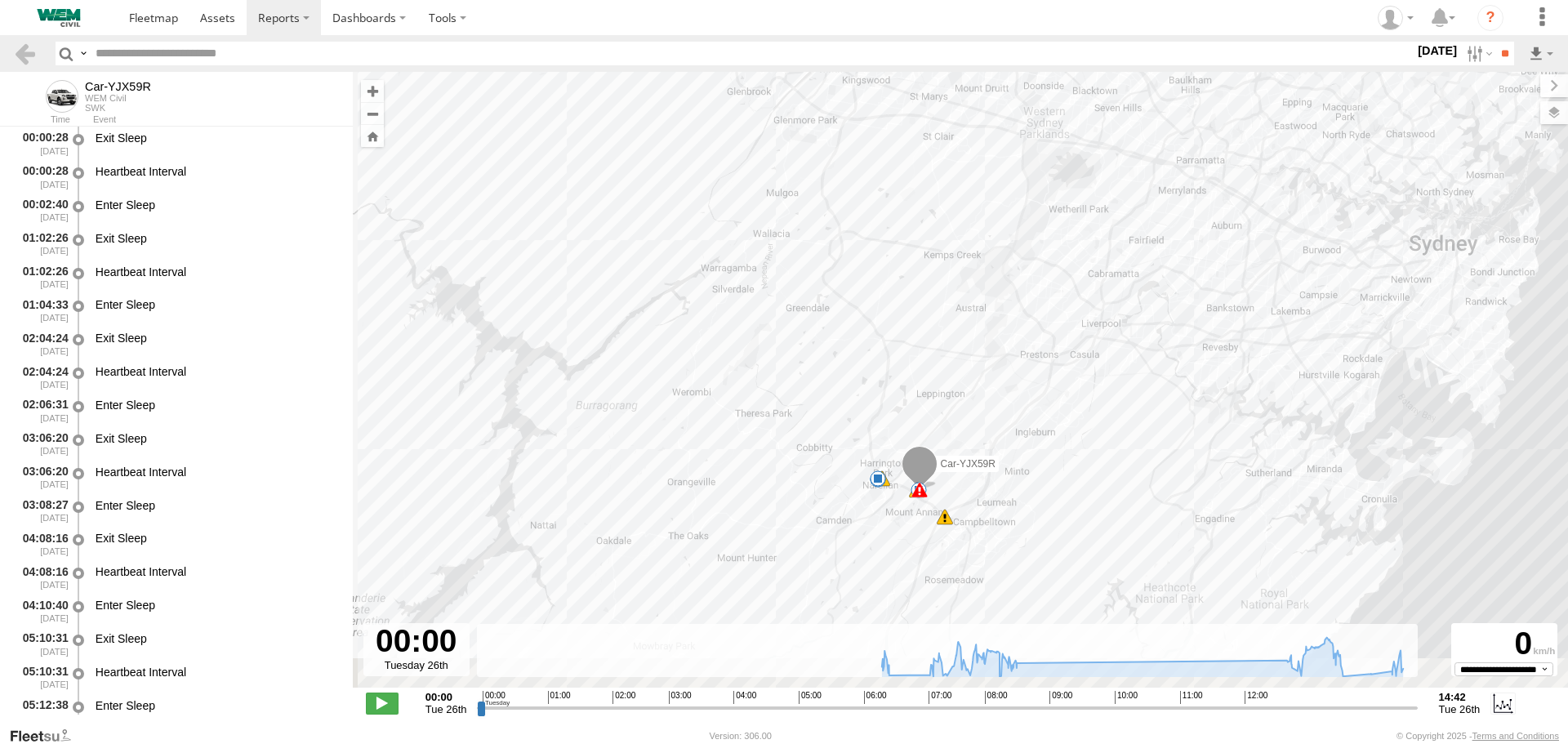
drag, startPoint x: 945, startPoint y: 423, endPoint x: 956, endPoint y: 247, distance: 176.3
click at [956, 247] on div "Car-YJX59R 06:17 Tue 06:24 Tue 06:27 Tue 08:20 Tue 08:29 Tue 09:44 Tue 13:32 Tu…" at bounding box center [961, 388] width 1216 height 633
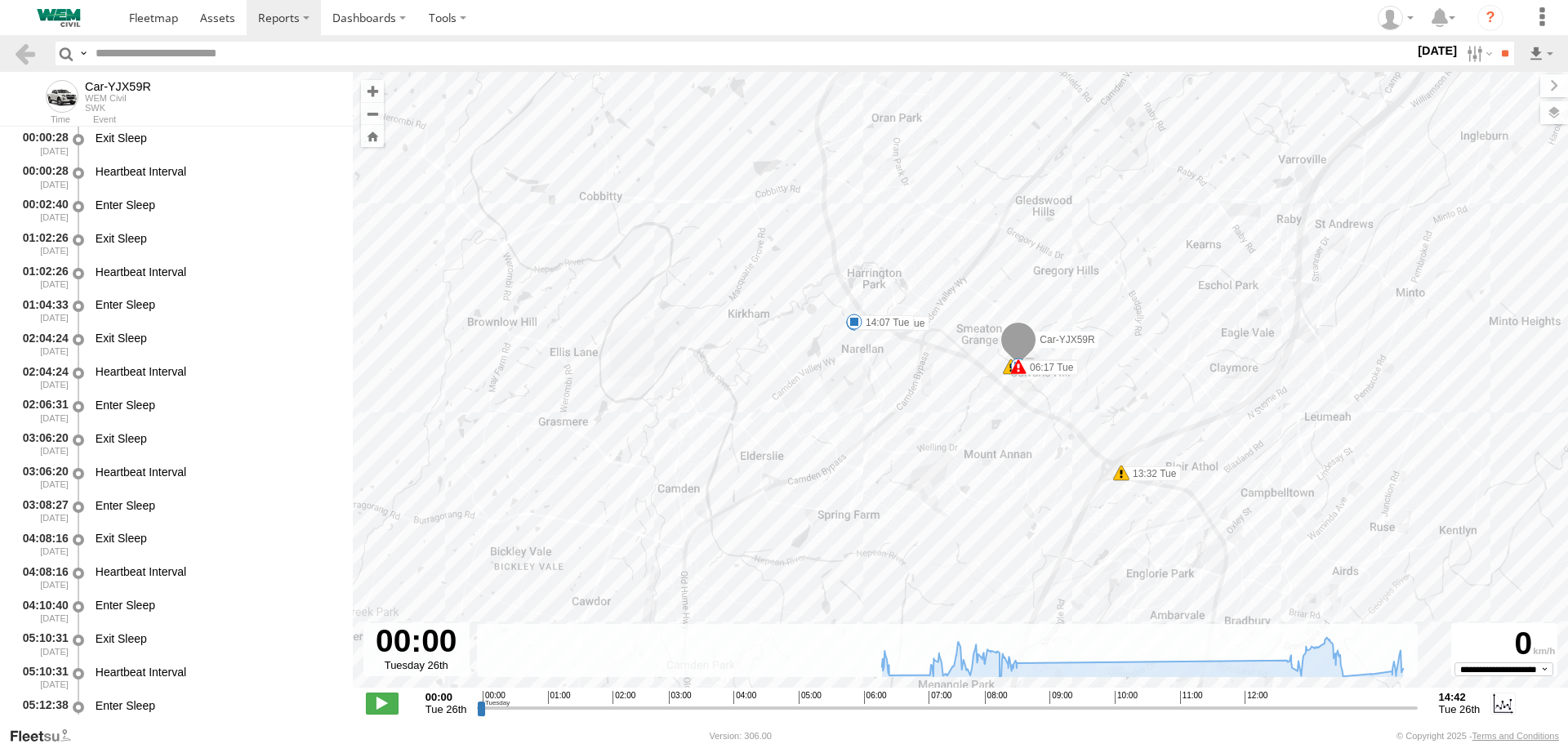
drag, startPoint x: 933, startPoint y: 407, endPoint x: 894, endPoint y: 413, distance: 39.5
click at [894, 413] on div "Car-YJX59R 06:17 Tue 06:24 Tue 06:27 Tue 08:20 Tue 08:29 Tue 09:44 Tue 13:32 Tu…" at bounding box center [961, 388] width 1216 height 633
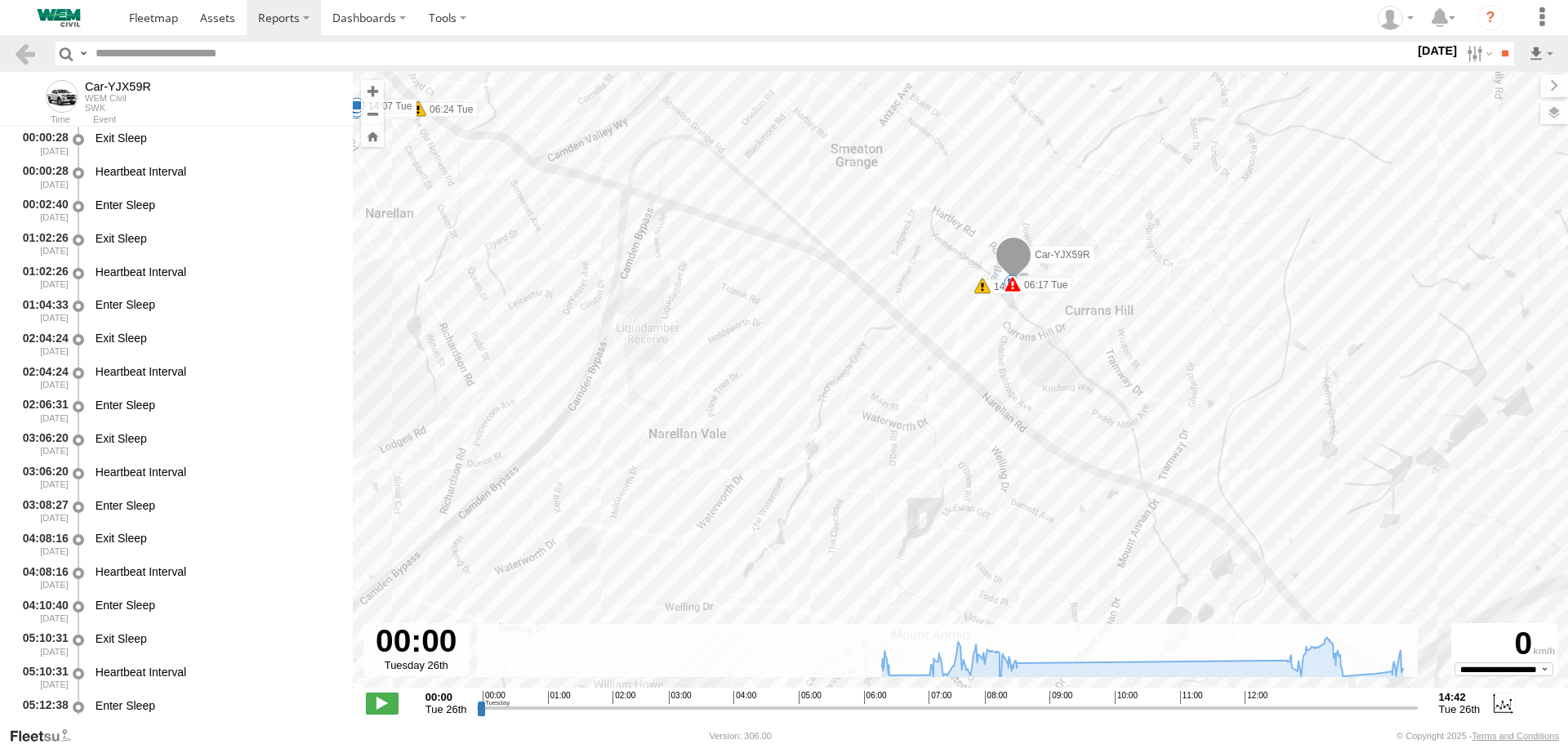
drag, startPoint x: 941, startPoint y: 356, endPoint x: 743, endPoint y: 373, distance: 198.7
click at [743, 373] on div "Car-YJX59R 06:17 Tue 06:24 Tue 06:27 Tue 08:20 Tue 08:29 Tue 09:44 Tue 13:32 Tu…" at bounding box center [961, 388] width 1216 height 633
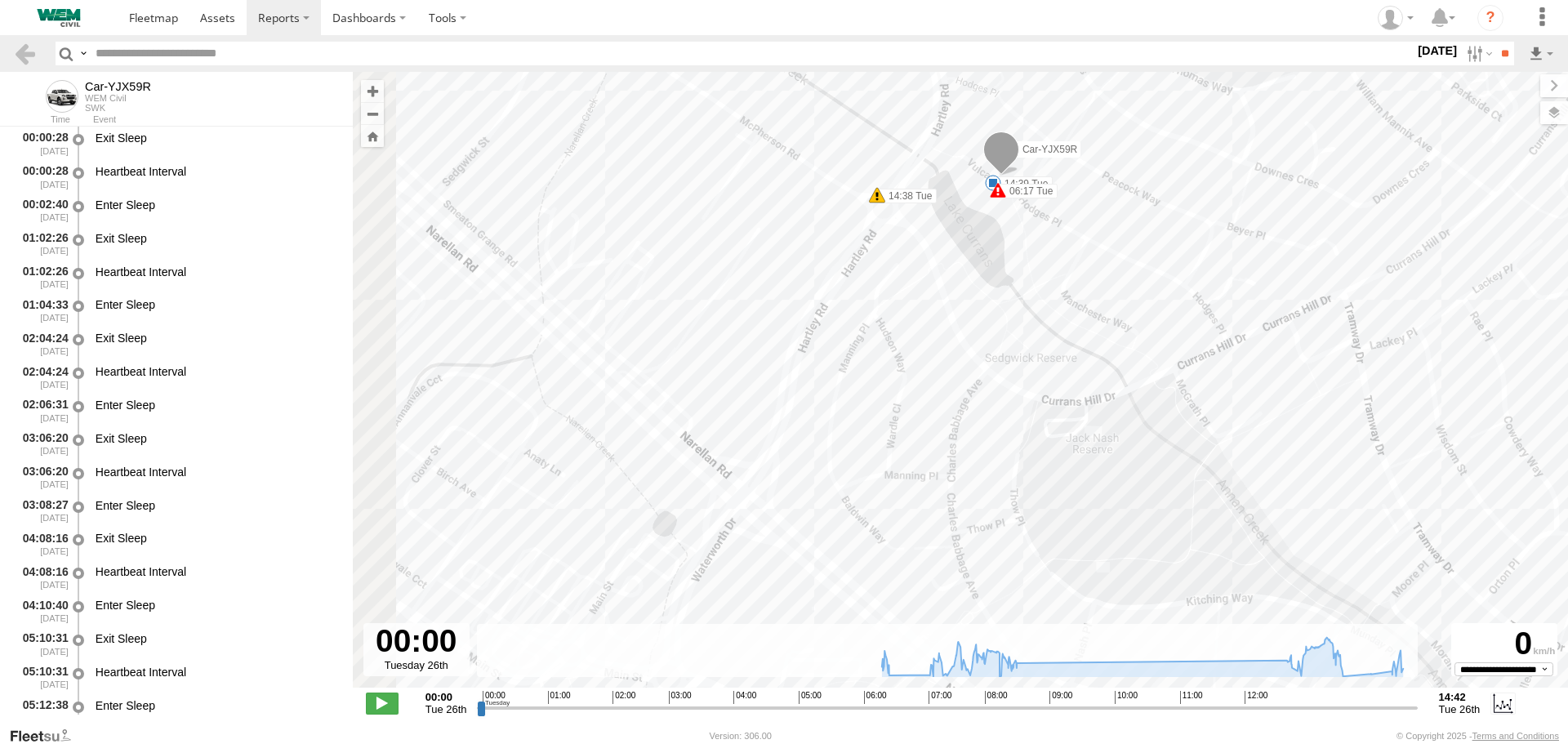
drag, startPoint x: 560, startPoint y: 283, endPoint x: 864, endPoint y: 289, distance: 304.1
click at [864, 289] on div "Car-YJX59R 06:17 Tue 06:24 Tue 06:27 Tue 08:20 Tue 08:29 Tue 09:44 Tue 13:32 Tu…" at bounding box center [961, 388] width 1216 height 633
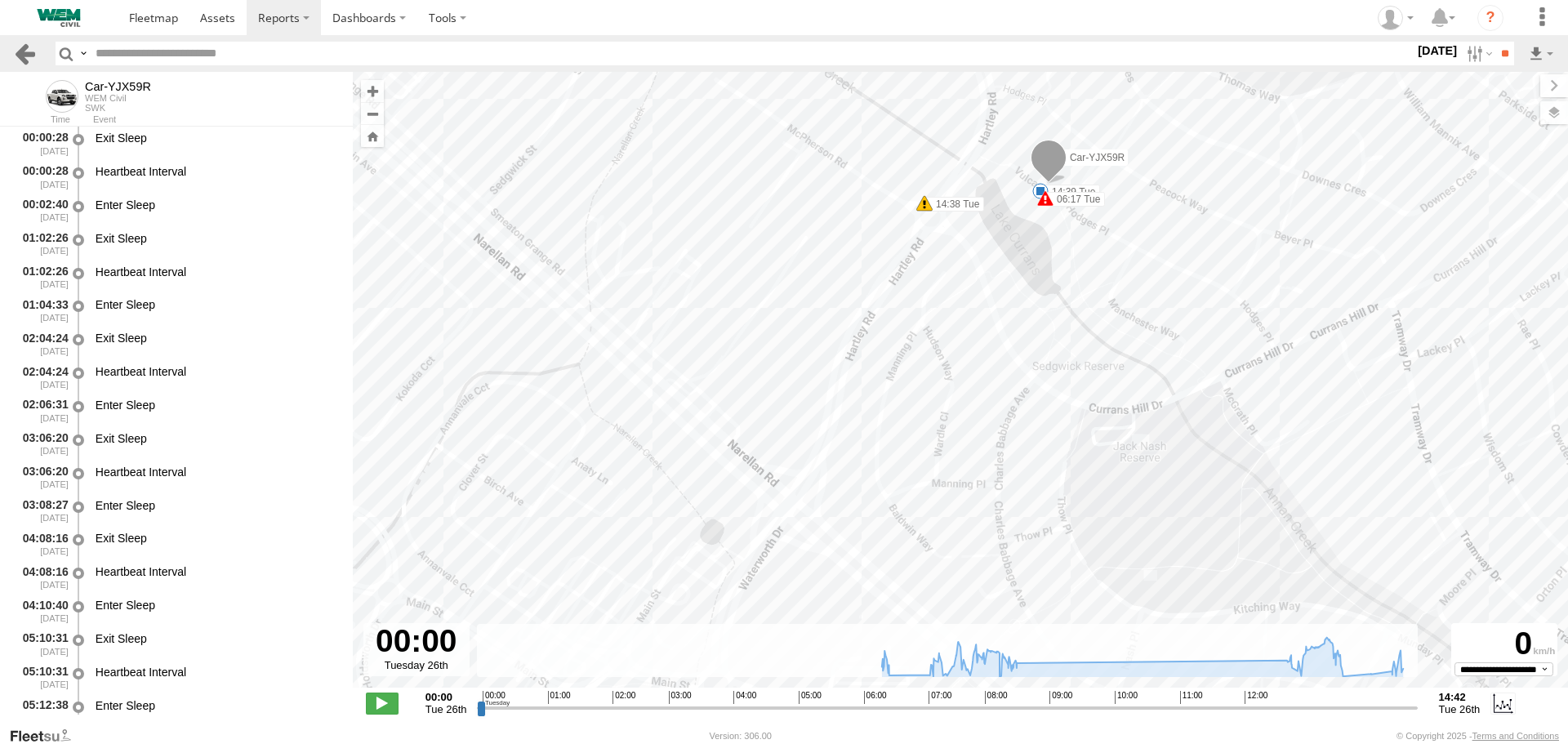
click at [30, 49] on link at bounding box center [24, 53] width 24 height 24
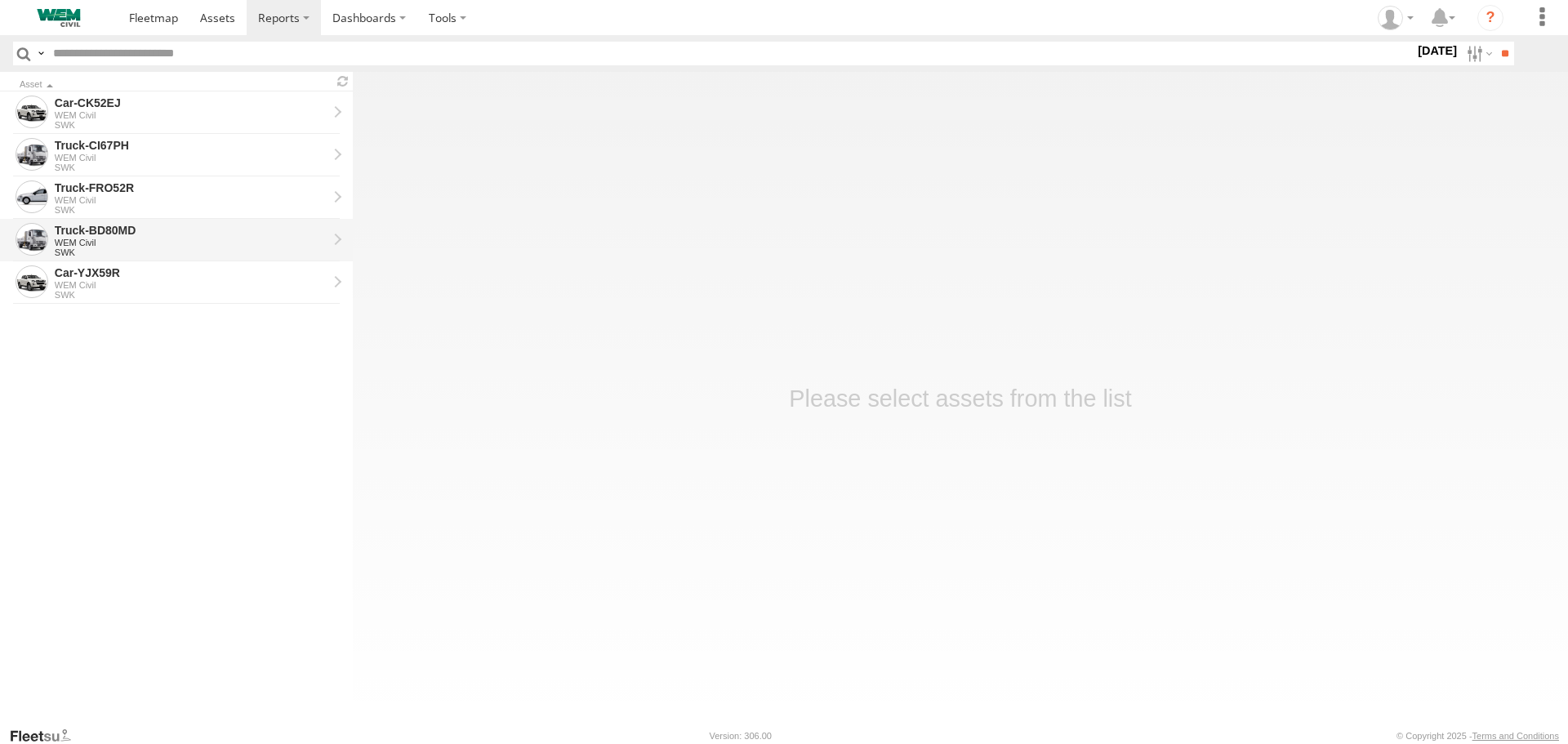
click at [127, 239] on div "WEM Civil" at bounding box center [191, 242] width 273 height 10
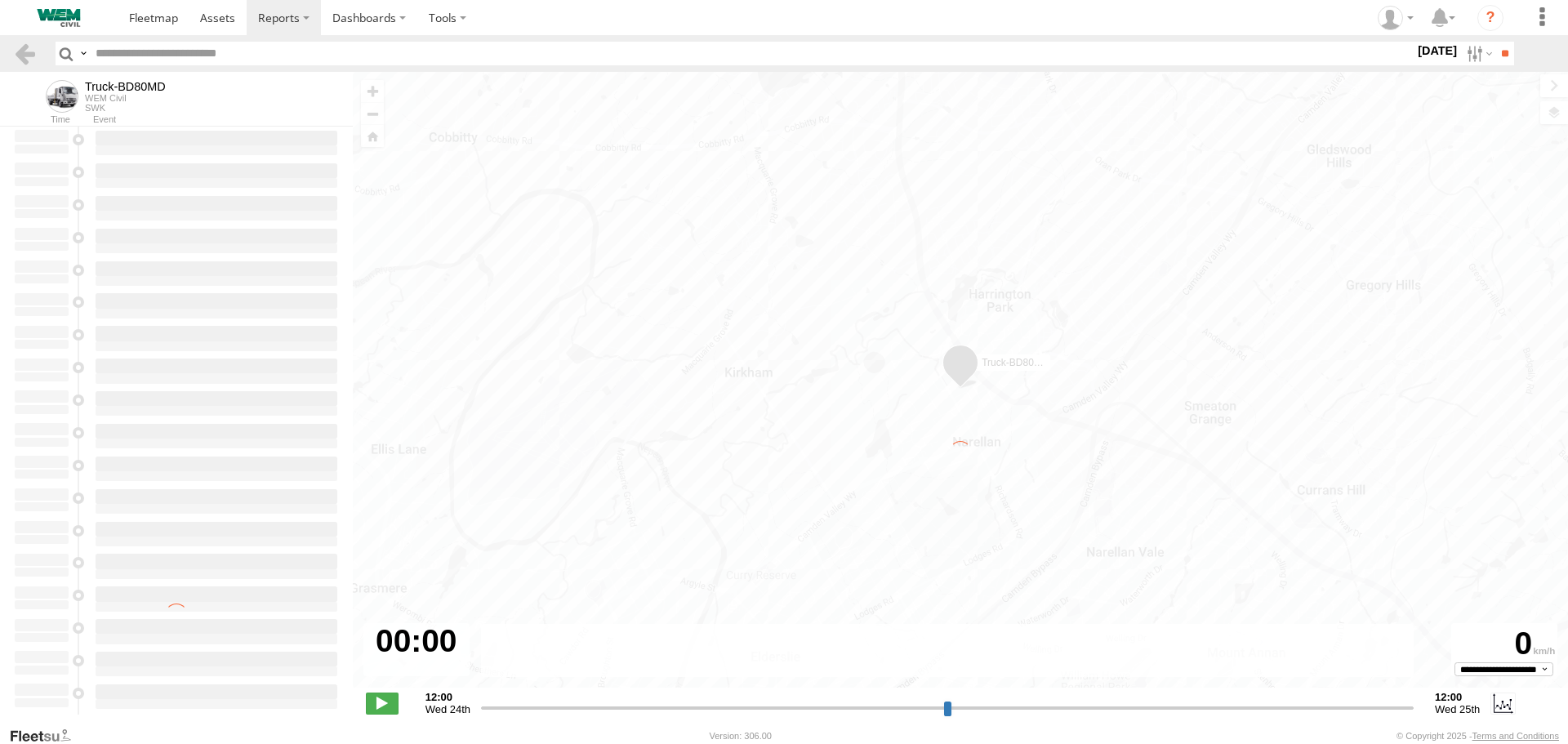
type input "**********"
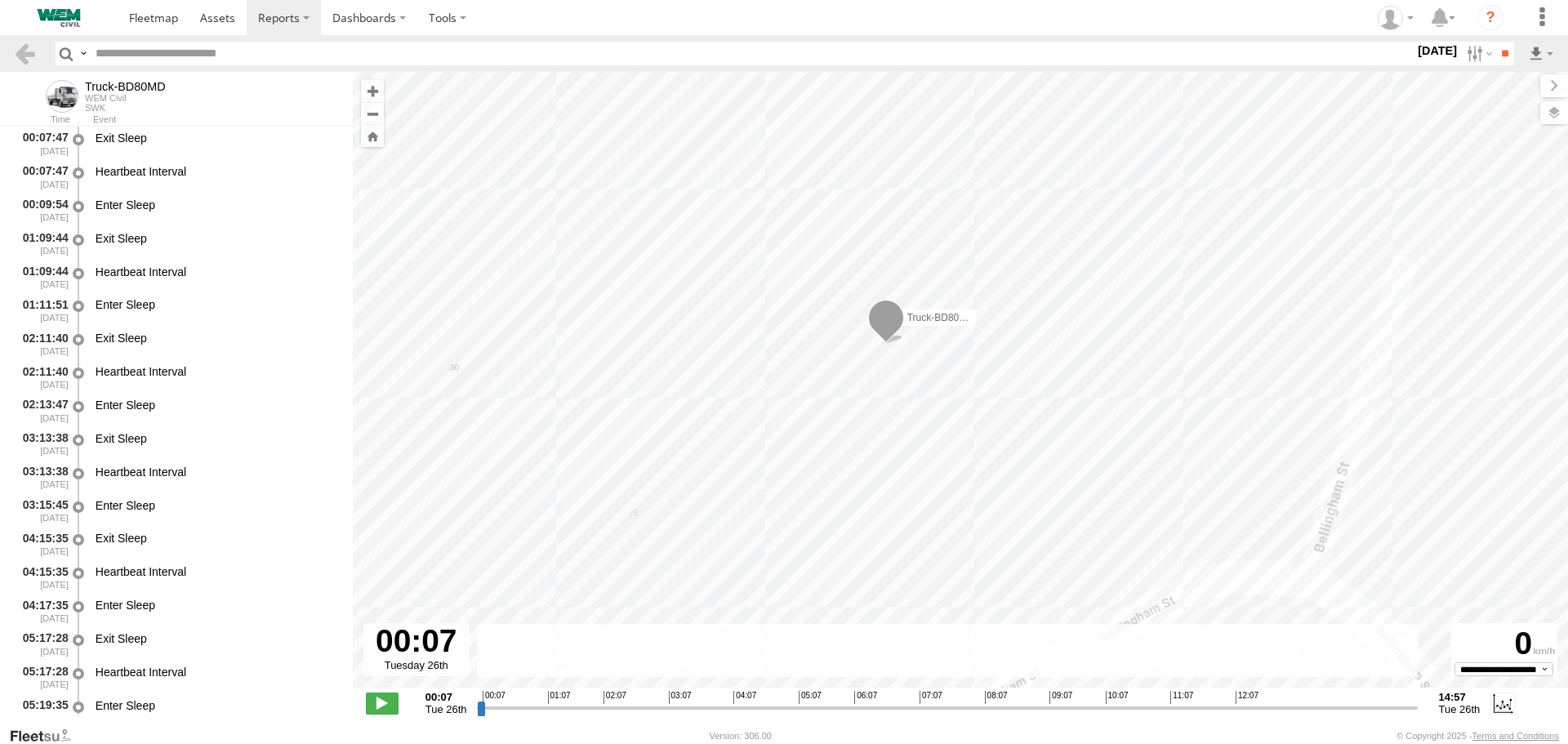
drag, startPoint x: 1054, startPoint y: 385, endPoint x: 1026, endPoint y: 320, distance: 70.8
click at [1026, 318] on div "Truck-BD80MD" at bounding box center [961, 388] width 1216 height 633
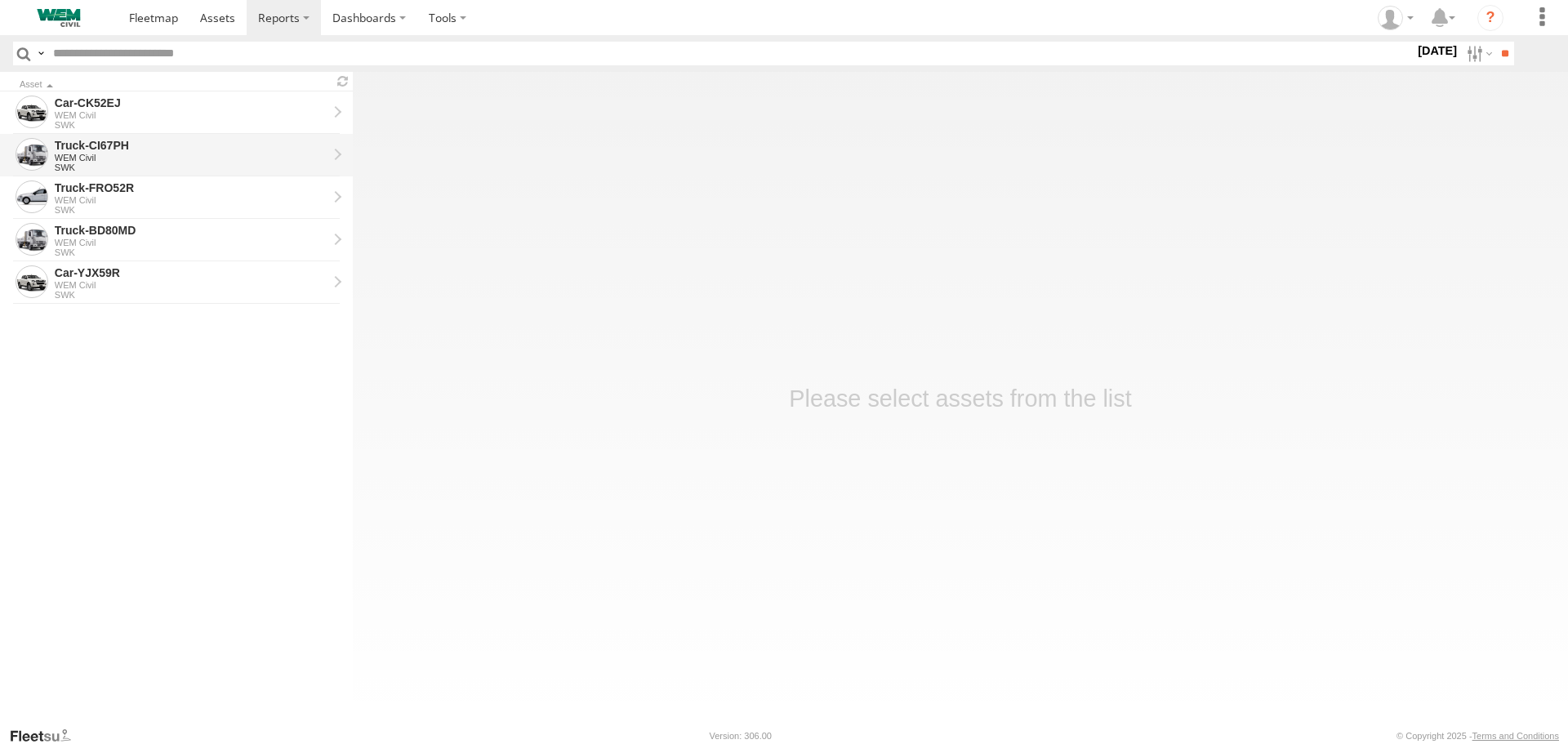
click at [117, 153] on div "Truck-CI67PH" at bounding box center [191, 144] width 273 height 14
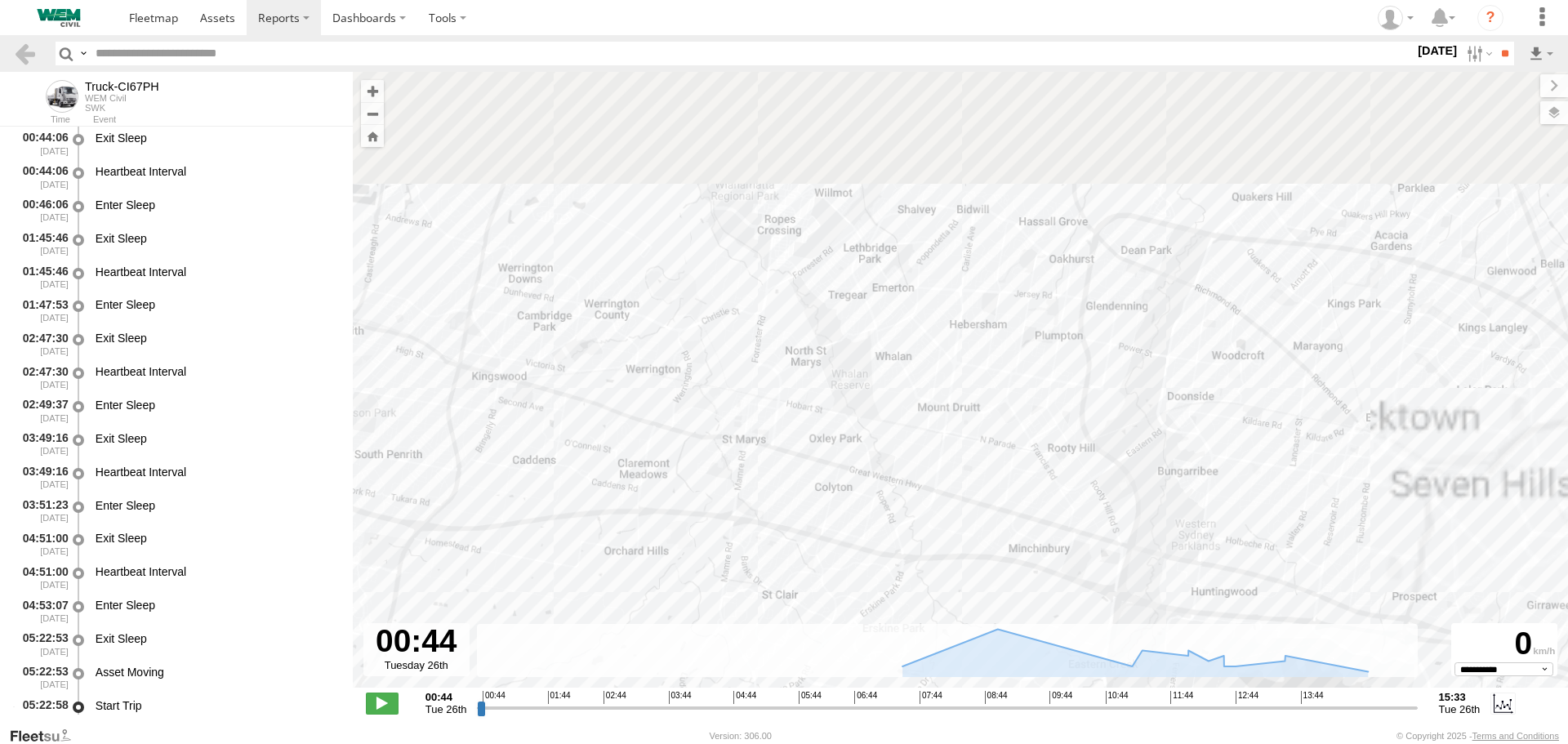
drag, startPoint x: 952, startPoint y: 185, endPoint x: 727, endPoint y: 410, distance: 318.2
click at [708, 431] on div "Truck-CI67PH" at bounding box center [961, 388] width 1216 height 633
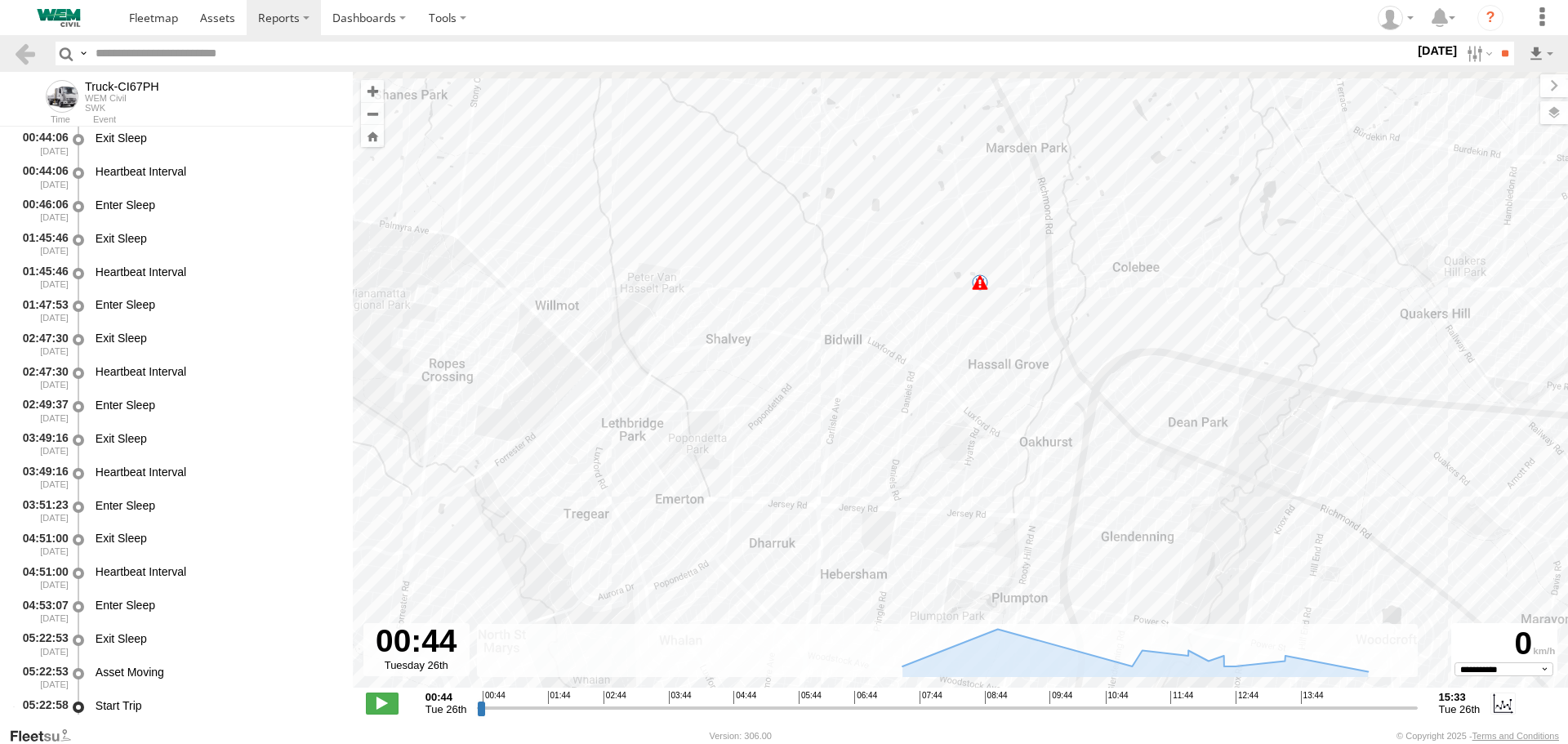
drag, startPoint x: 917, startPoint y: 241, endPoint x: 795, endPoint y: 315, distance: 142.7
click at [796, 315] on div "Truck-CI67PH 13 11" at bounding box center [961, 388] width 1216 height 633
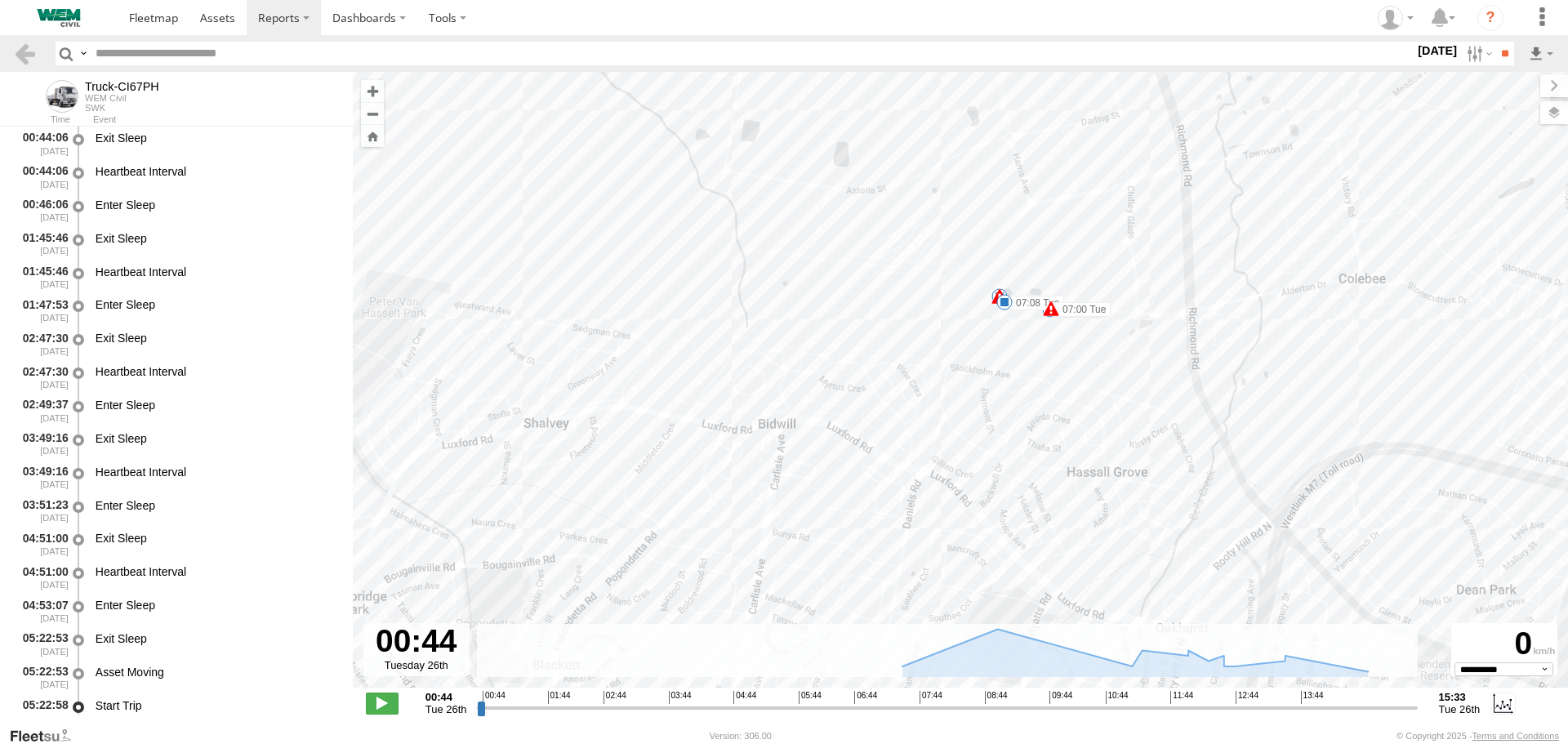
drag, startPoint x: 830, startPoint y: 292, endPoint x: 803, endPoint y: 302, distance: 28.8
click at [803, 302] on div "Truck-CI67PH 06:41 Tue 07:08 Tue 11 07:00 Tue 10" at bounding box center [961, 388] width 1216 height 633
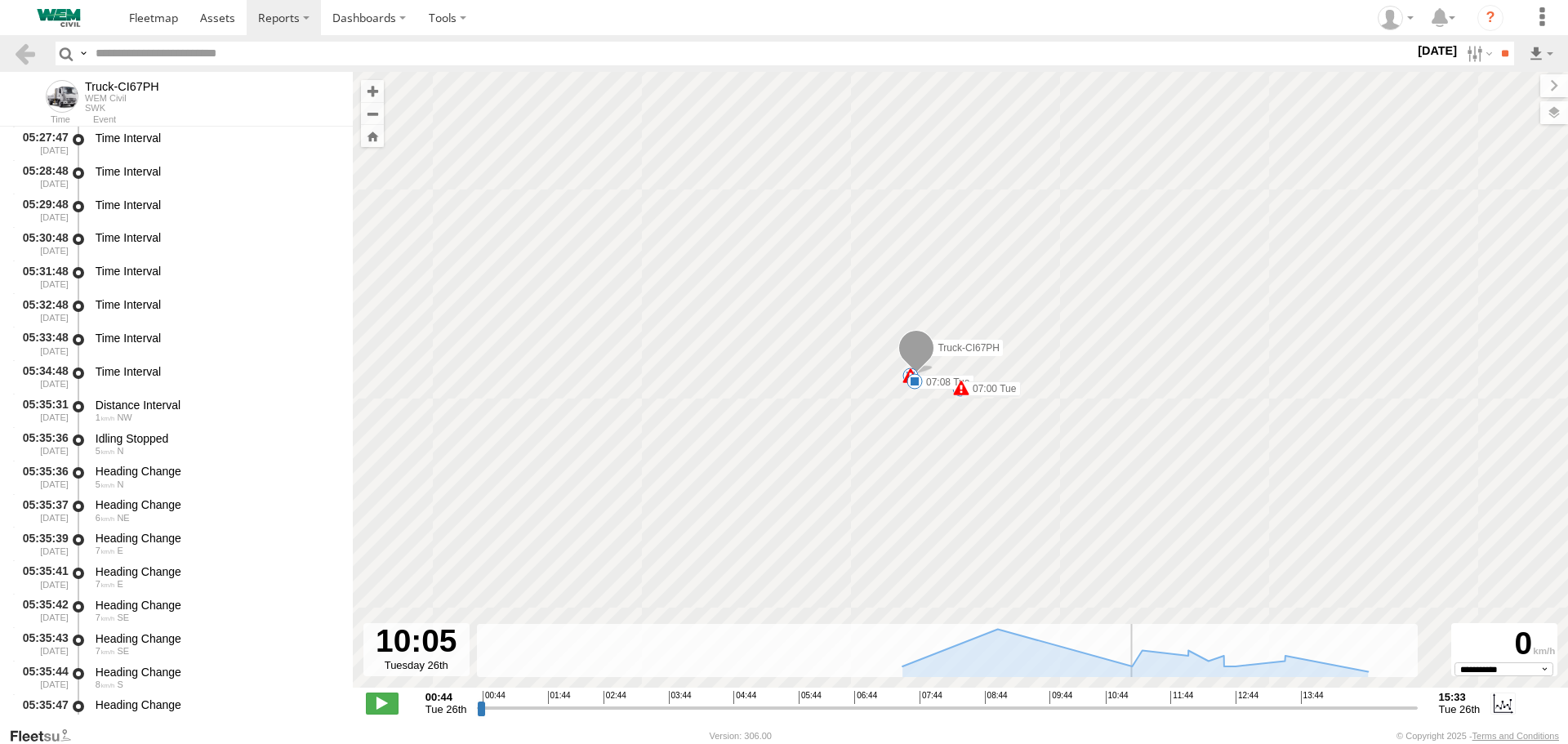
scroll to position [14112, 0]
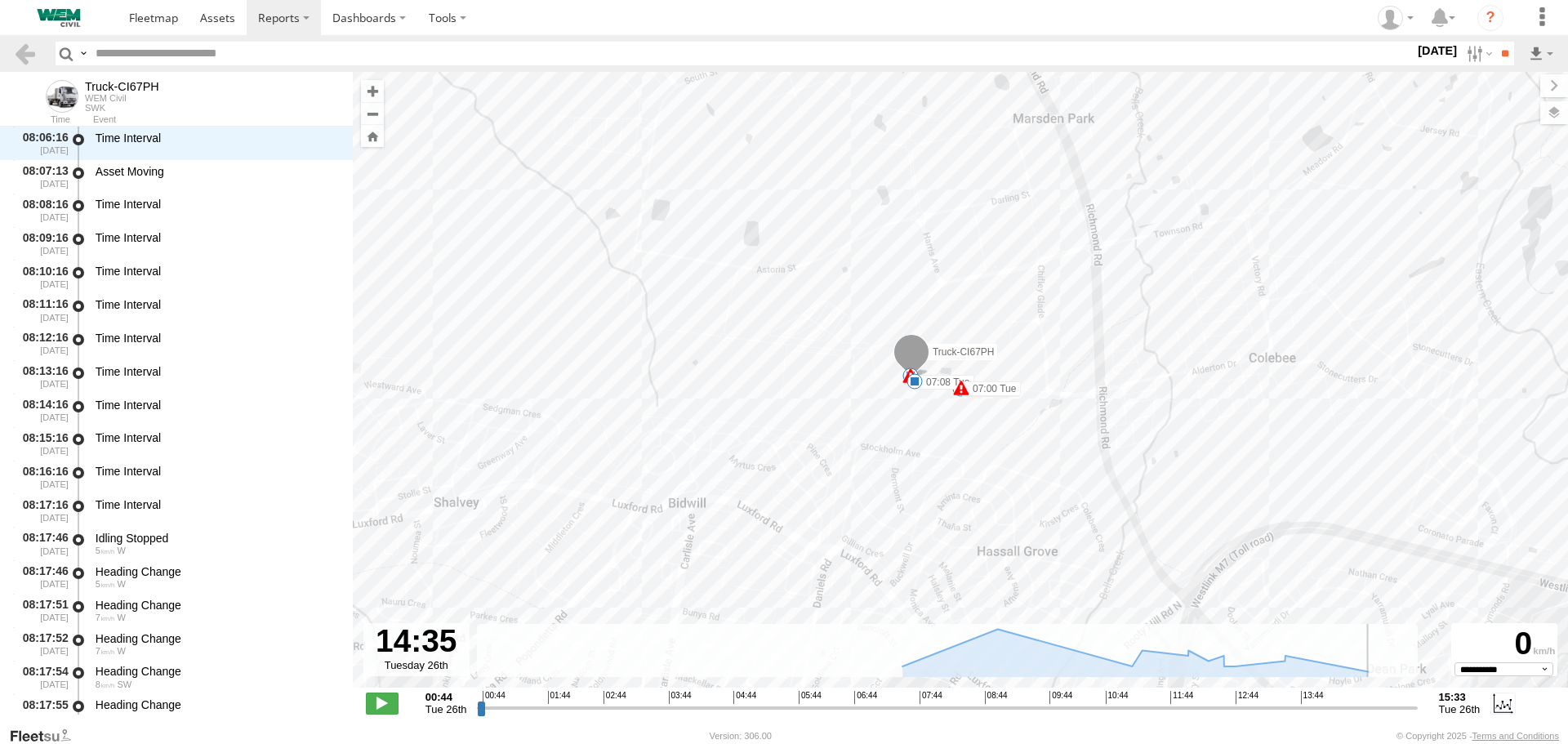
drag, startPoint x: 478, startPoint y: 705, endPoint x: 1352, endPoint y: 682, distance: 874.3
type input "**********"
click at [1352, 700] on input "range" at bounding box center [947, 708] width 940 height 15
click at [357, 18] on label "Dashboards" at bounding box center [369, 18] width 96 height 35
click at [362, 48] on span at bounding box center [373, 49] width 82 height 15
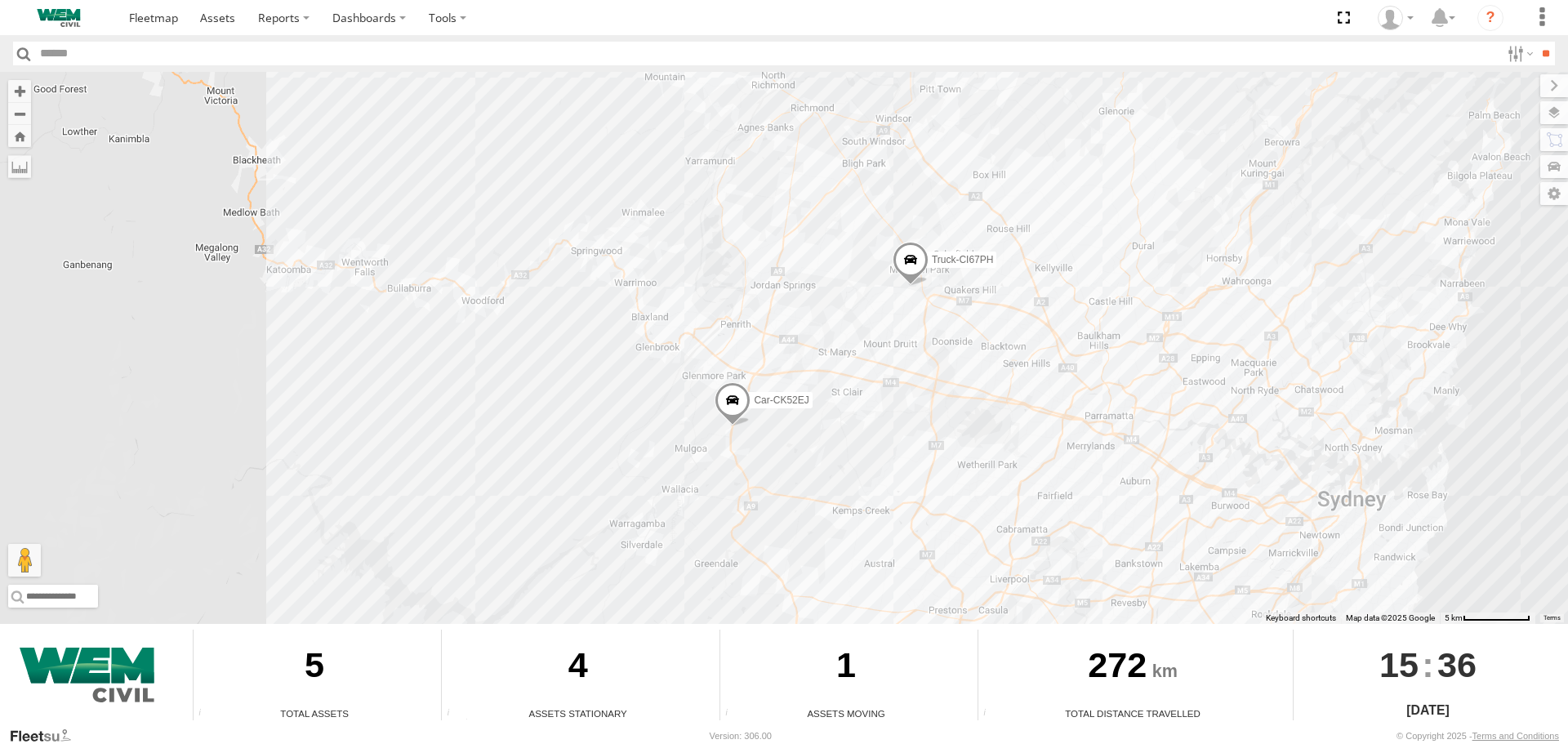
drag, startPoint x: 1061, startPoint y: 175, endPoint x: 986, endPoint y: 346, distance: 186.7
click at [997, 356] on div "Car-CK52EJ Car-YJX59R Truck-FRO52R Truck-CI67PH Truck-BD80MD" at bounding box center [784, 348] width 1568 height 552
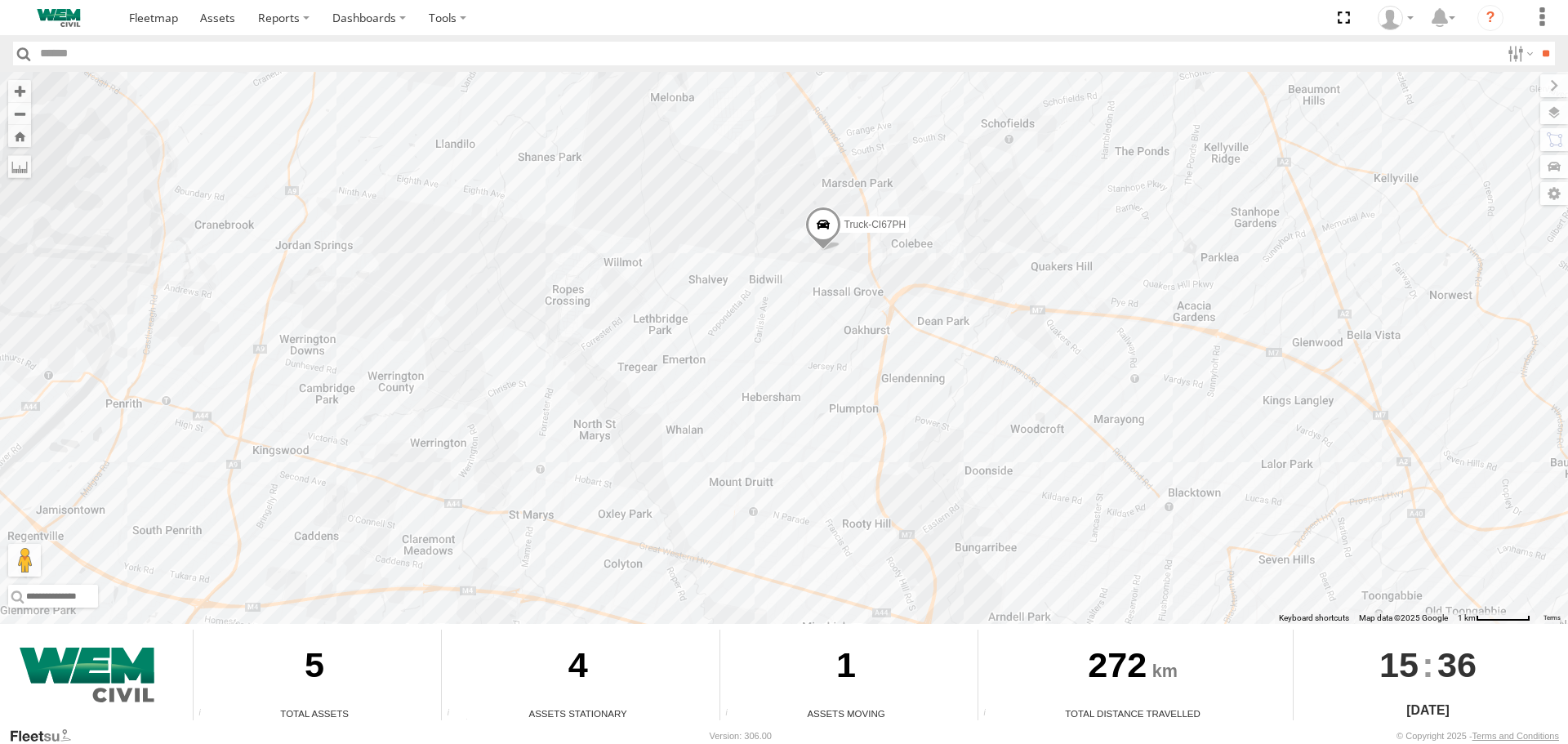
drag, startPoint x: 814, startPoint y: 289, endPoint x: 898, endPoint y: 271, distance: 85.9
click at [898, 271] on div "Car-CK52EJ Car-YJX59R Truck-FRO52R Truck-CI67PH Truck-BD80MD" at bounding box center [784, 348] width 1568 height 552
